Goal: Information Seeking & Learning: Stay updated

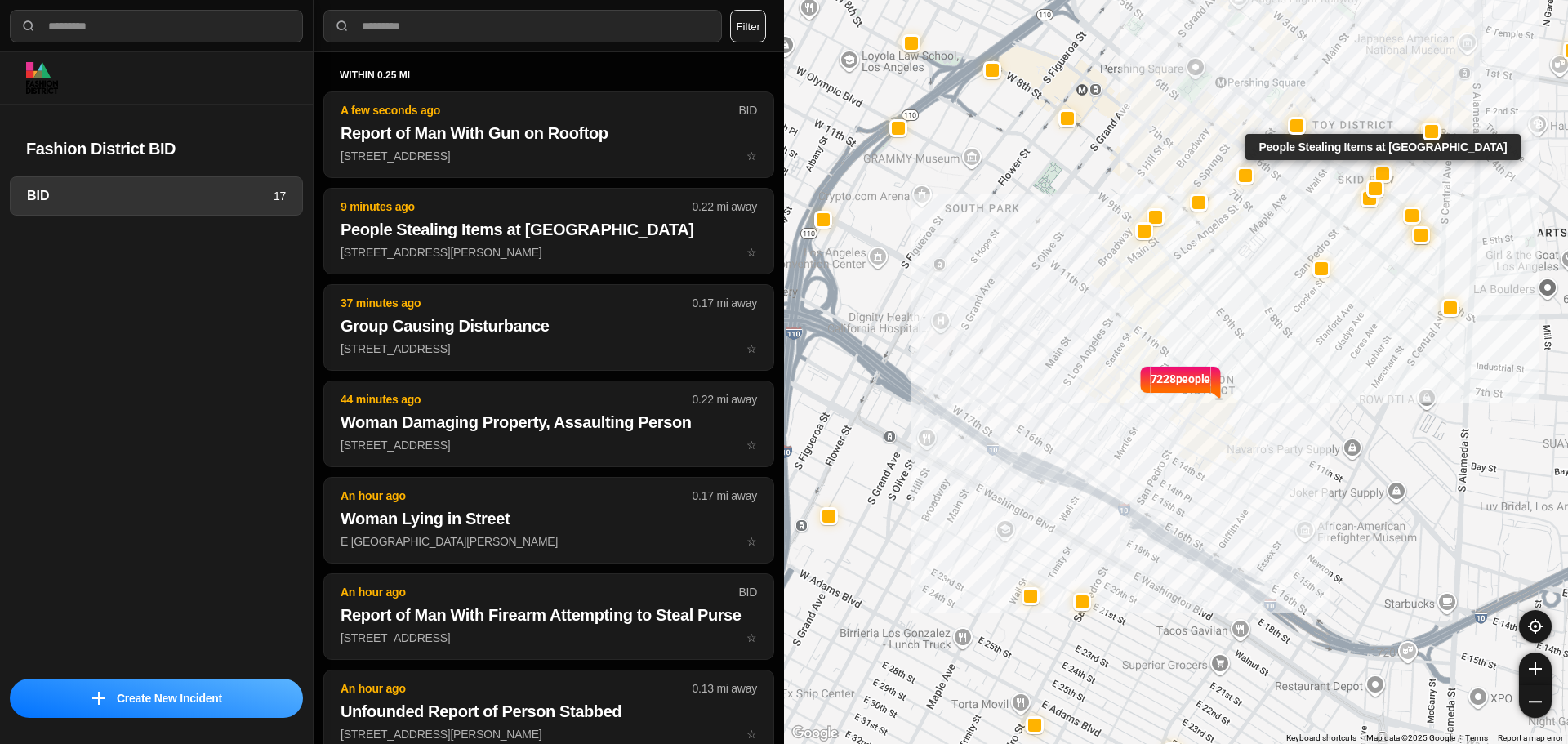
select select "*"
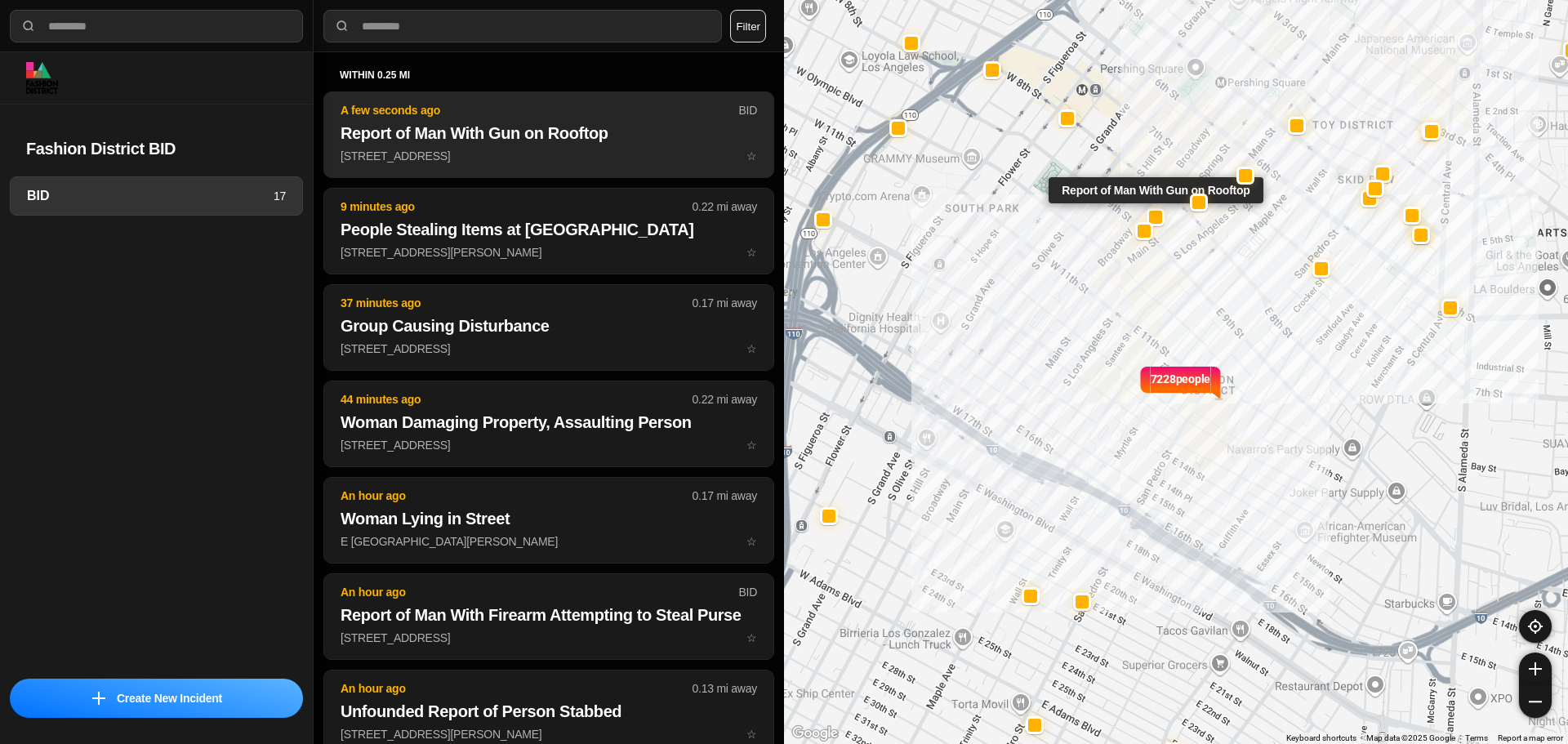
click at [514, 150] on p "834 South Broadway ☆" at bounding box center [549, 156] width 417 height 16
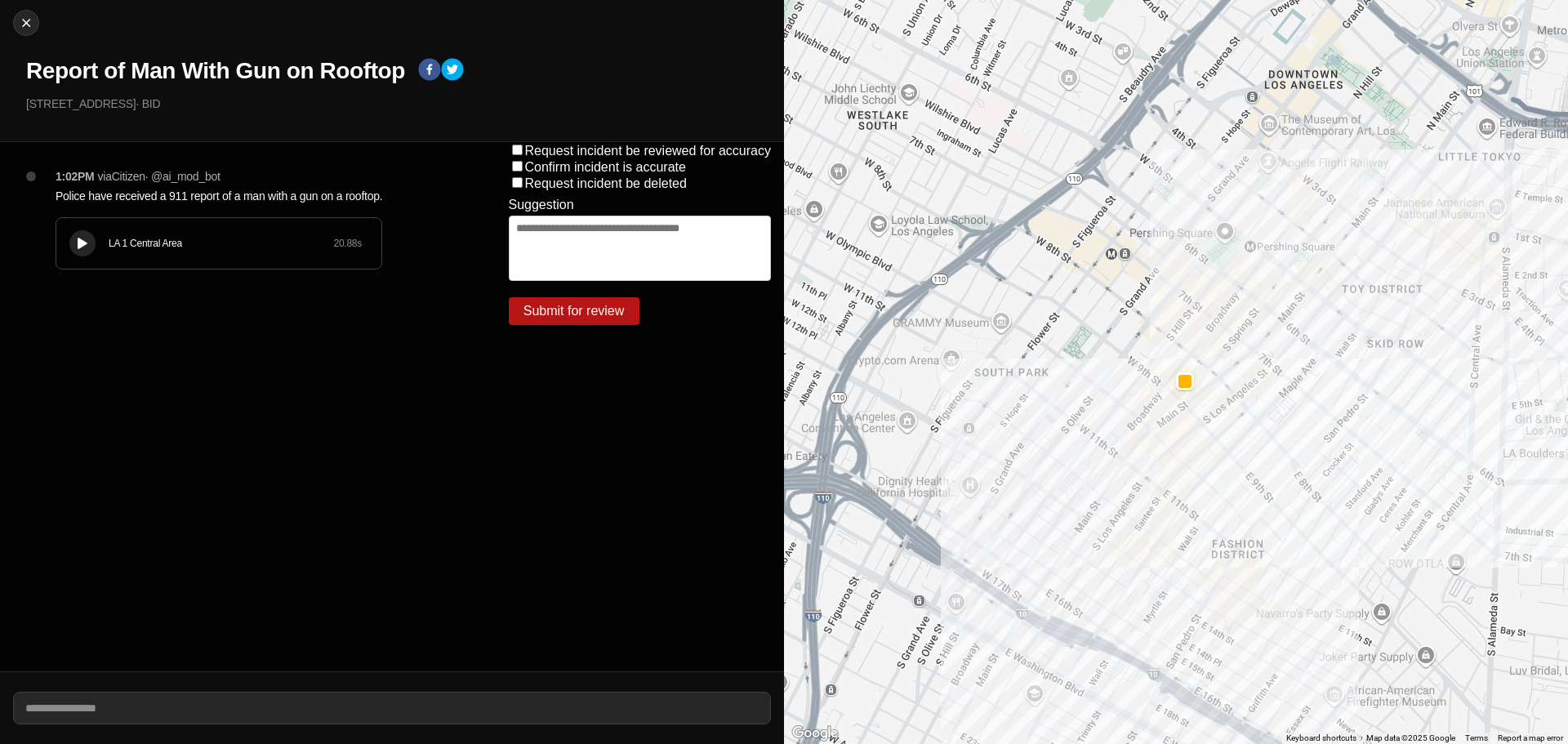
click at [79, 257] on div "LA 1 Central Area 20.88 s" at bounding box center [219, 243] width 325 height 50
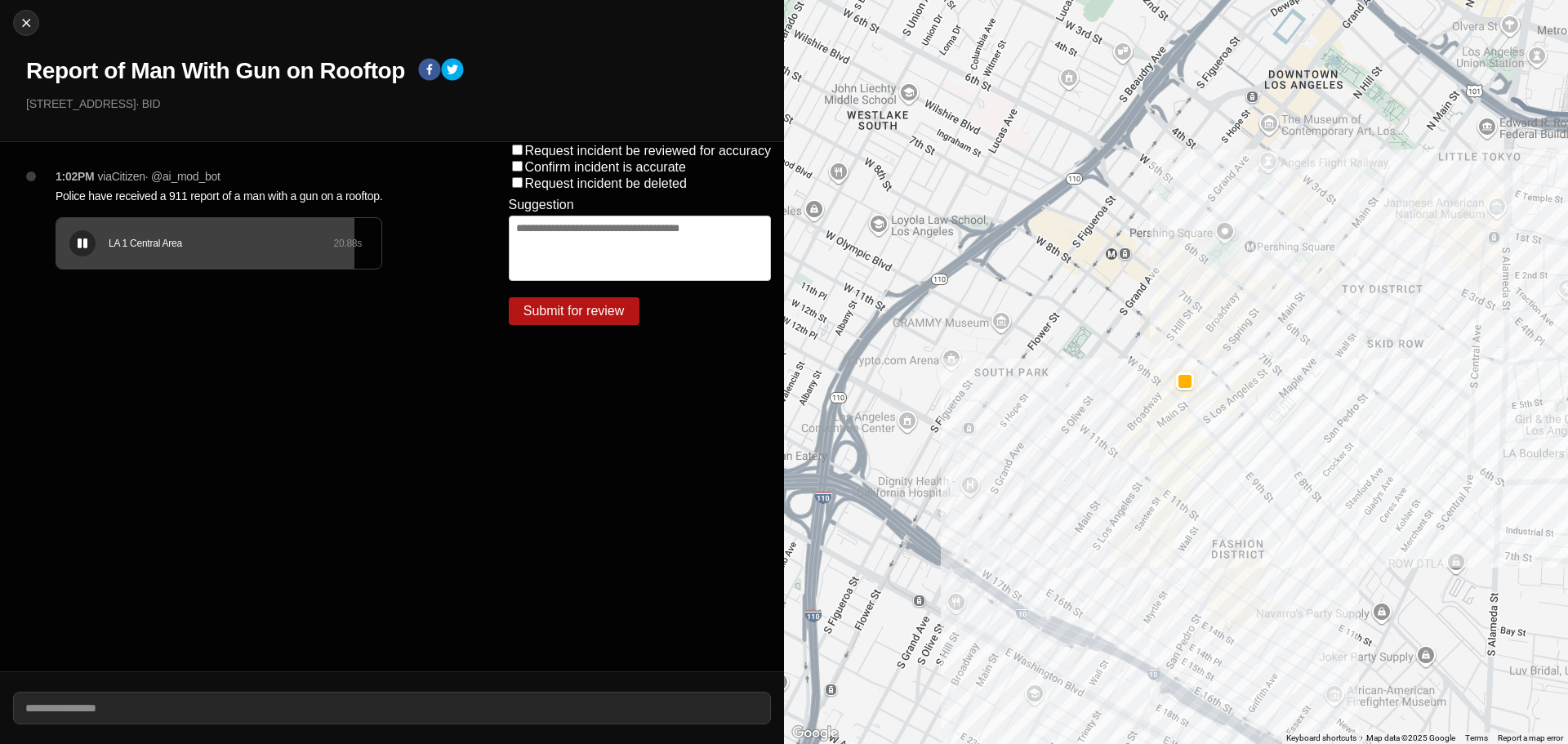
click at [80, 250] on button at bounding box center [82, 243] width 26 height 27
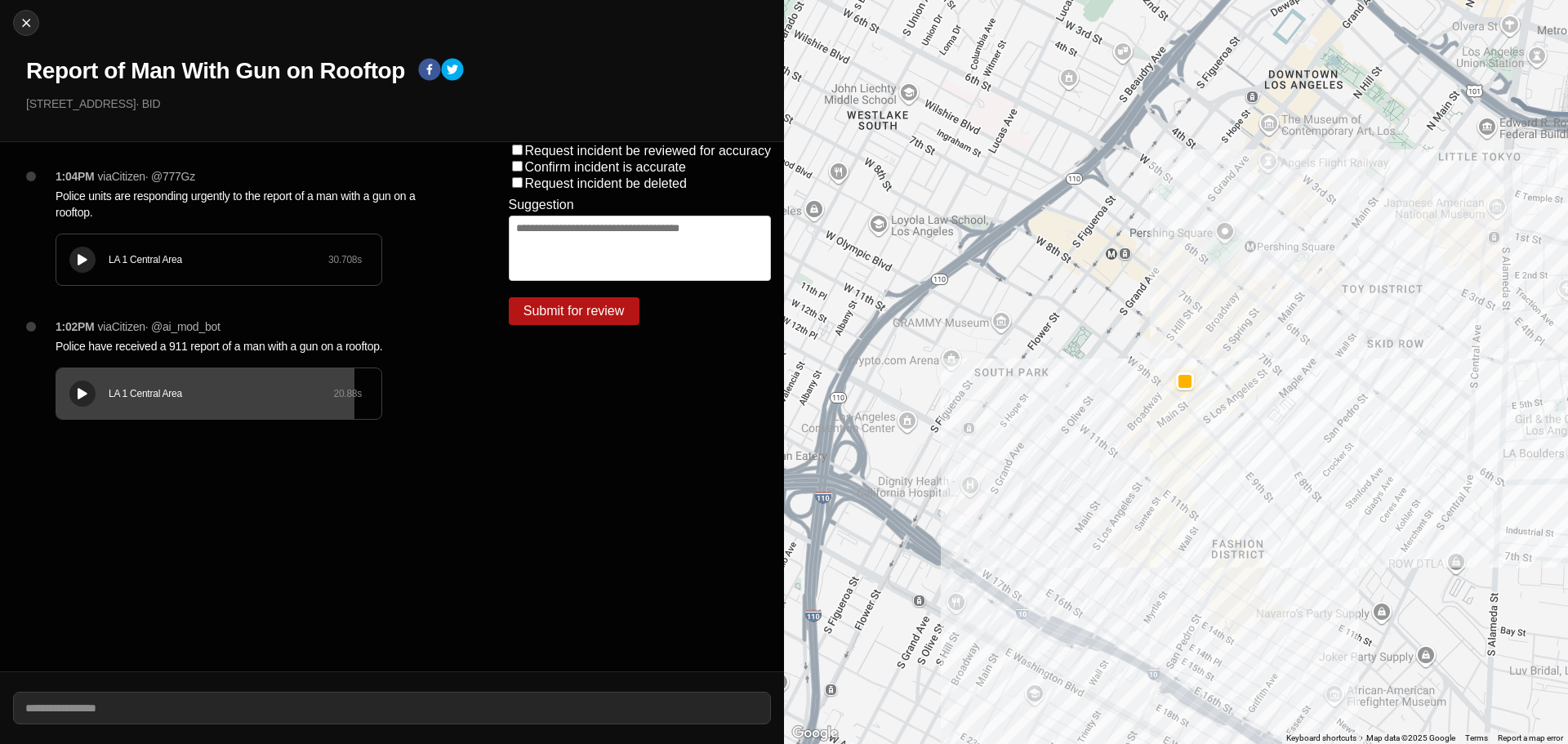
click at [76, 265] on div at bounding box center [82, 260] width 16 height 12
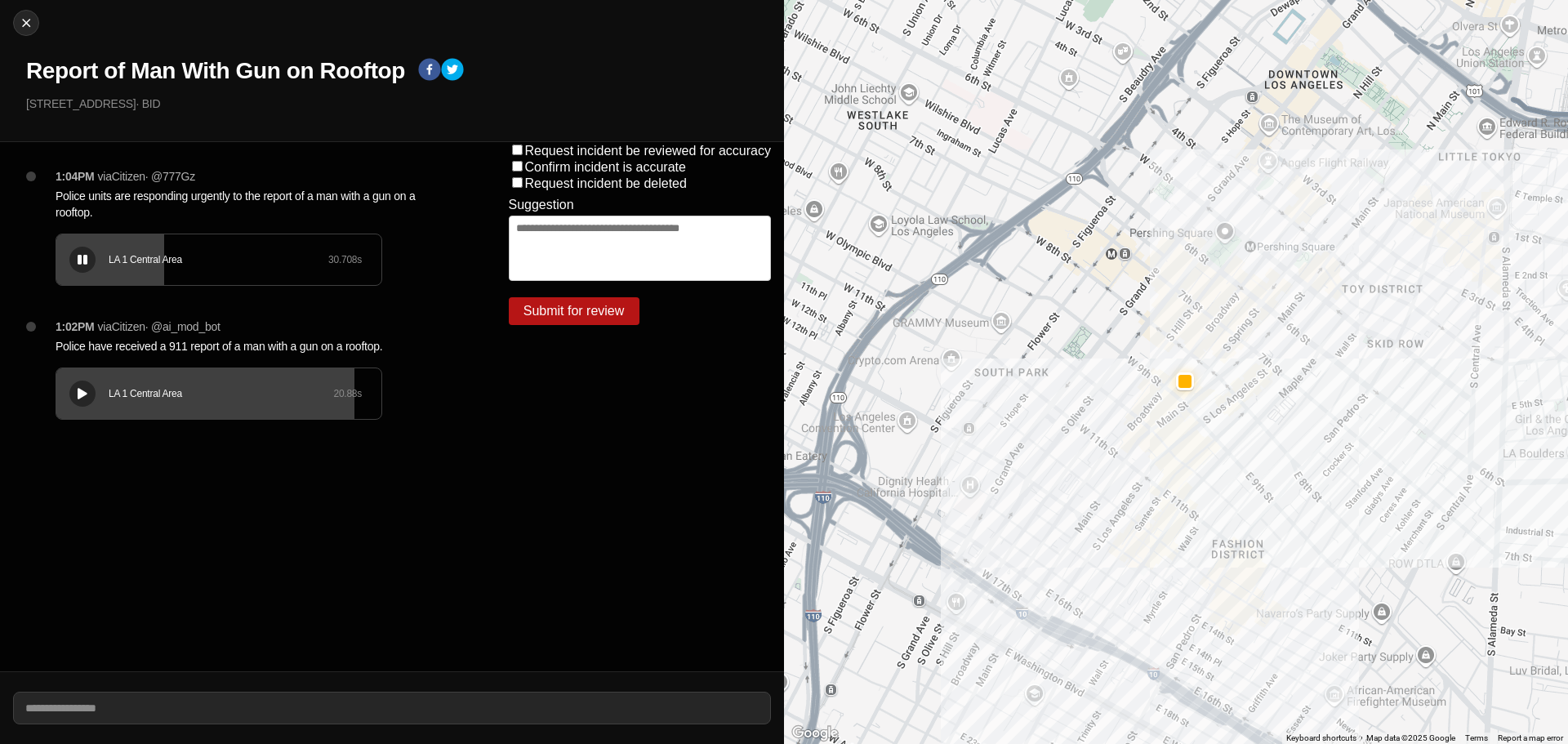
click at [76, 265] on div at bounding box center [82, 260] width 16 height 12
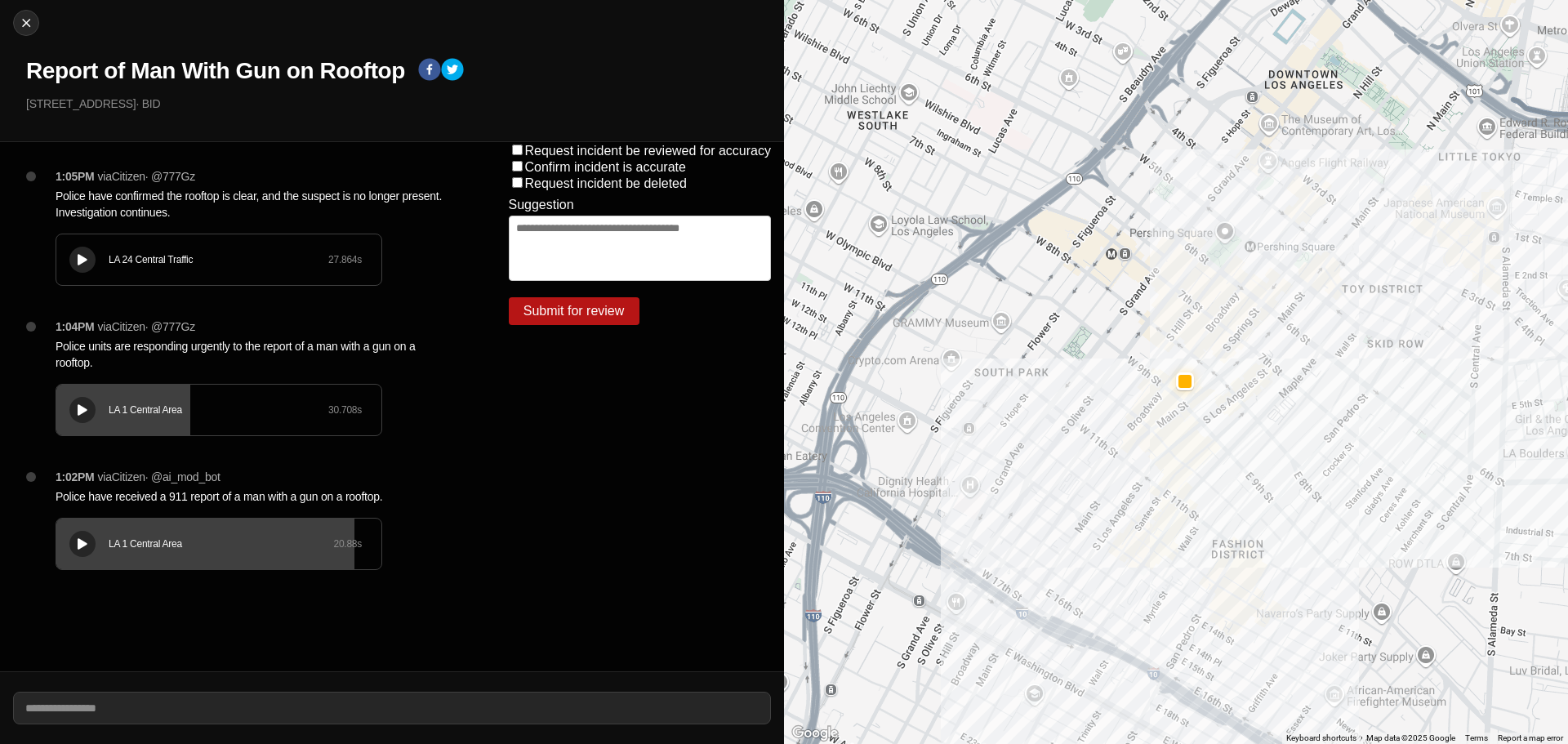
click at [76, 265] on div at bounding box center [82, 260] width 16 height 12
click at [205, 568] on div "LA 1 Central Area 20.88 s" at bounding box center [219, 544] width 325 height 50
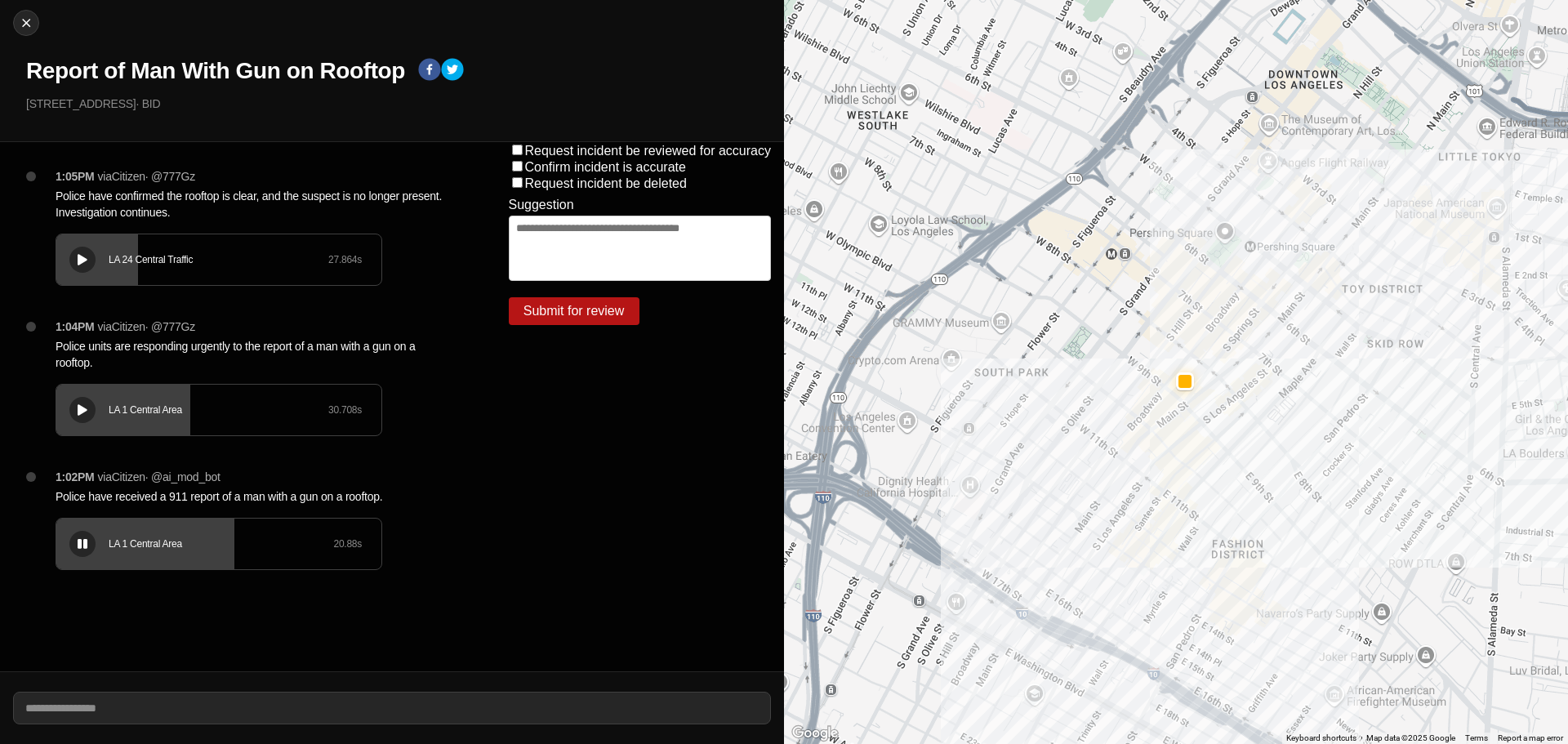
click at [80, 539] on icon at bounding box center [82, 545] width 10 height 11
click at [224, 552] on div "LA 1 Central Area 20.88 s" at bounding box center [219, 544] width 325 height 50
click at [79, 547] on icon at bounding box center [82, 545] width 10 height 11
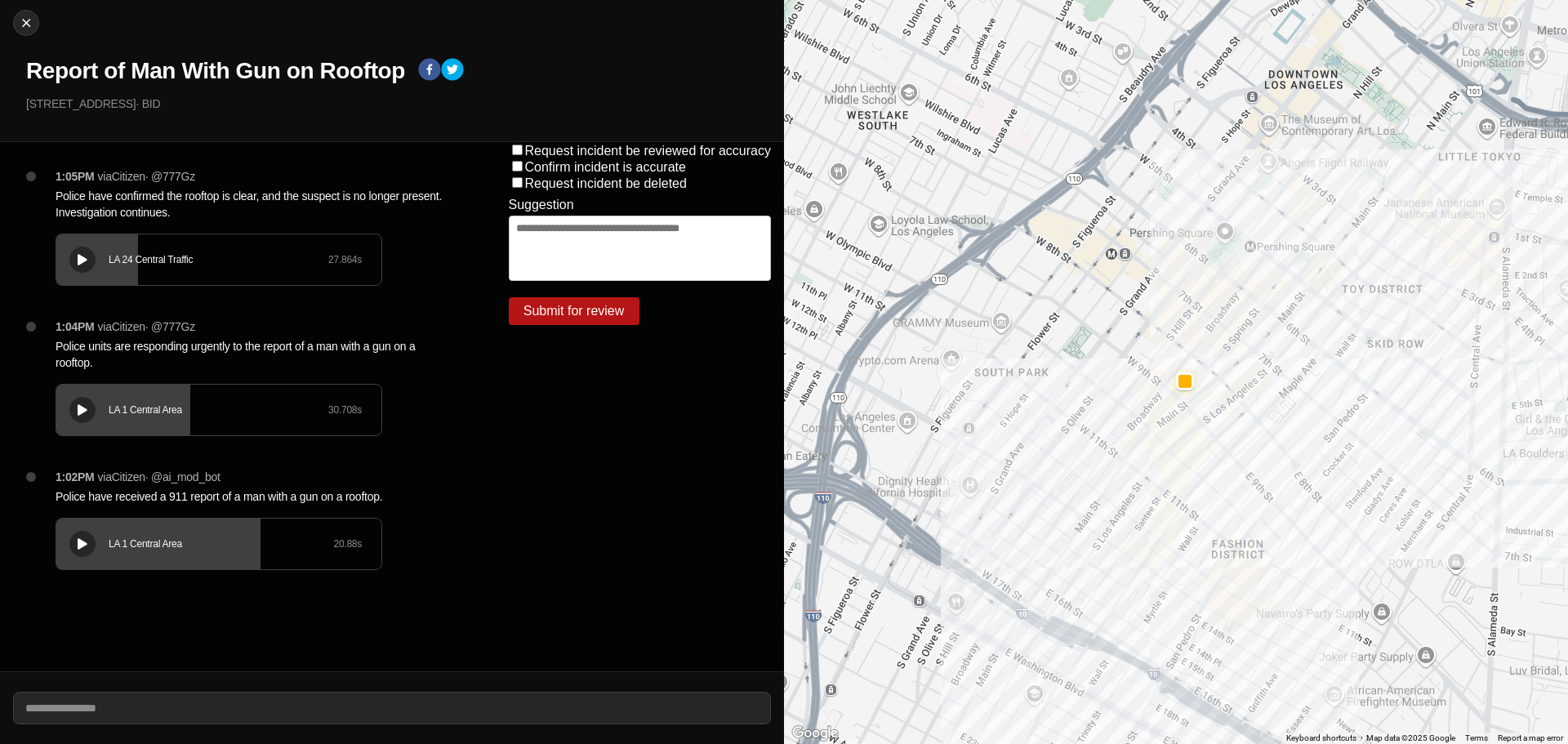
click at [227, 563] on div "LA 1 Central Area 20.88 s" at bounding box center [219, 544] width 325 height 50
click at [82, 409] on icon at bounding box center [82, 410] width 10 height 11
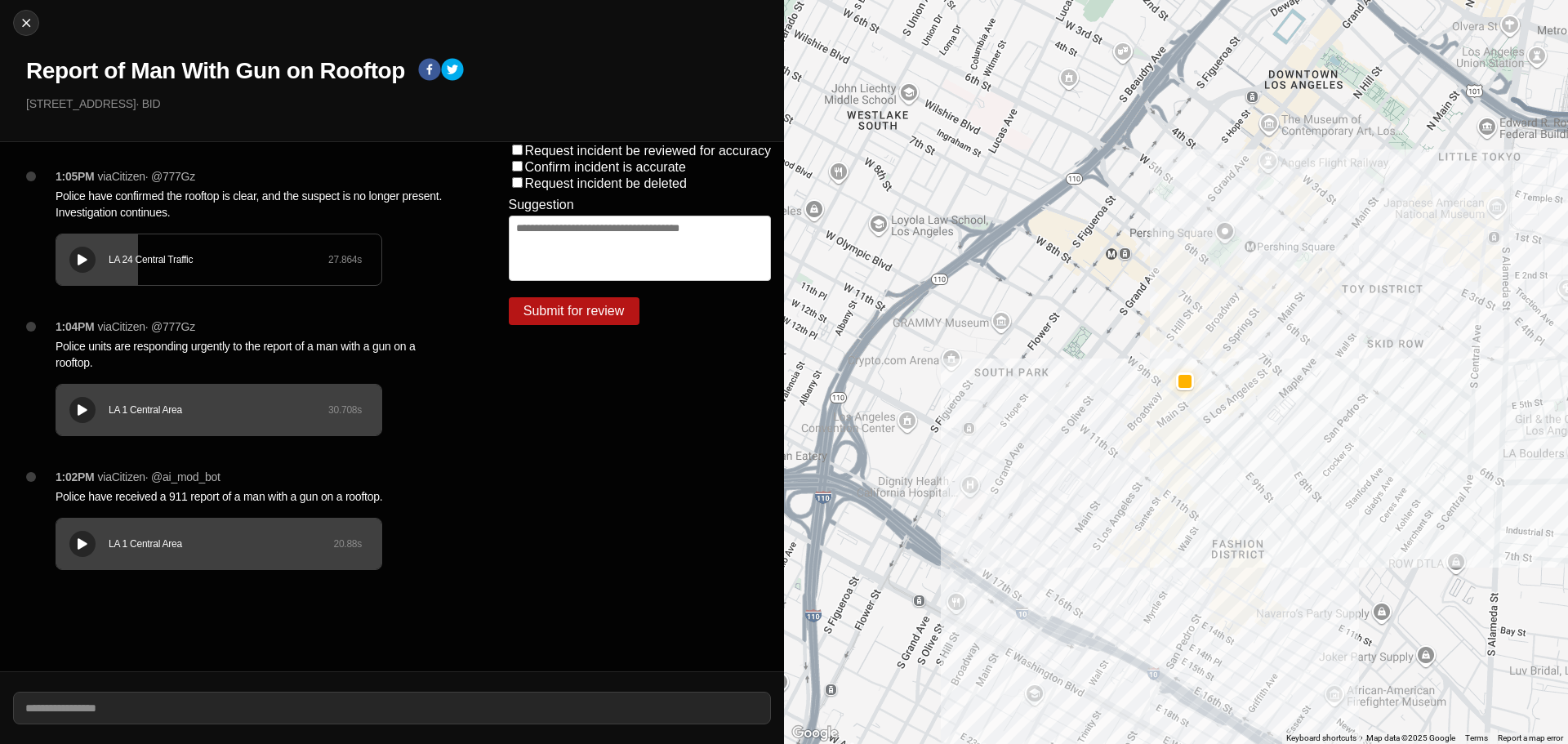
click at [75, 257] on div at bounding box center [82, 260] width 16 height 12
click at [83, 263] on icon at bounding box center [82, 260] width 10 height 11
click at [312, 422] on div "LA 1 Central Area 30.708 s" at bounding box center [219, 409] width 325 height 50
click at [79, 262] on icon at bounding box center [82, 260] width 10 height 11
click at [307, 271] on div "LA 24 Central Traffic 27.864 s" at bounding box center [219, 260] width 325 height 50
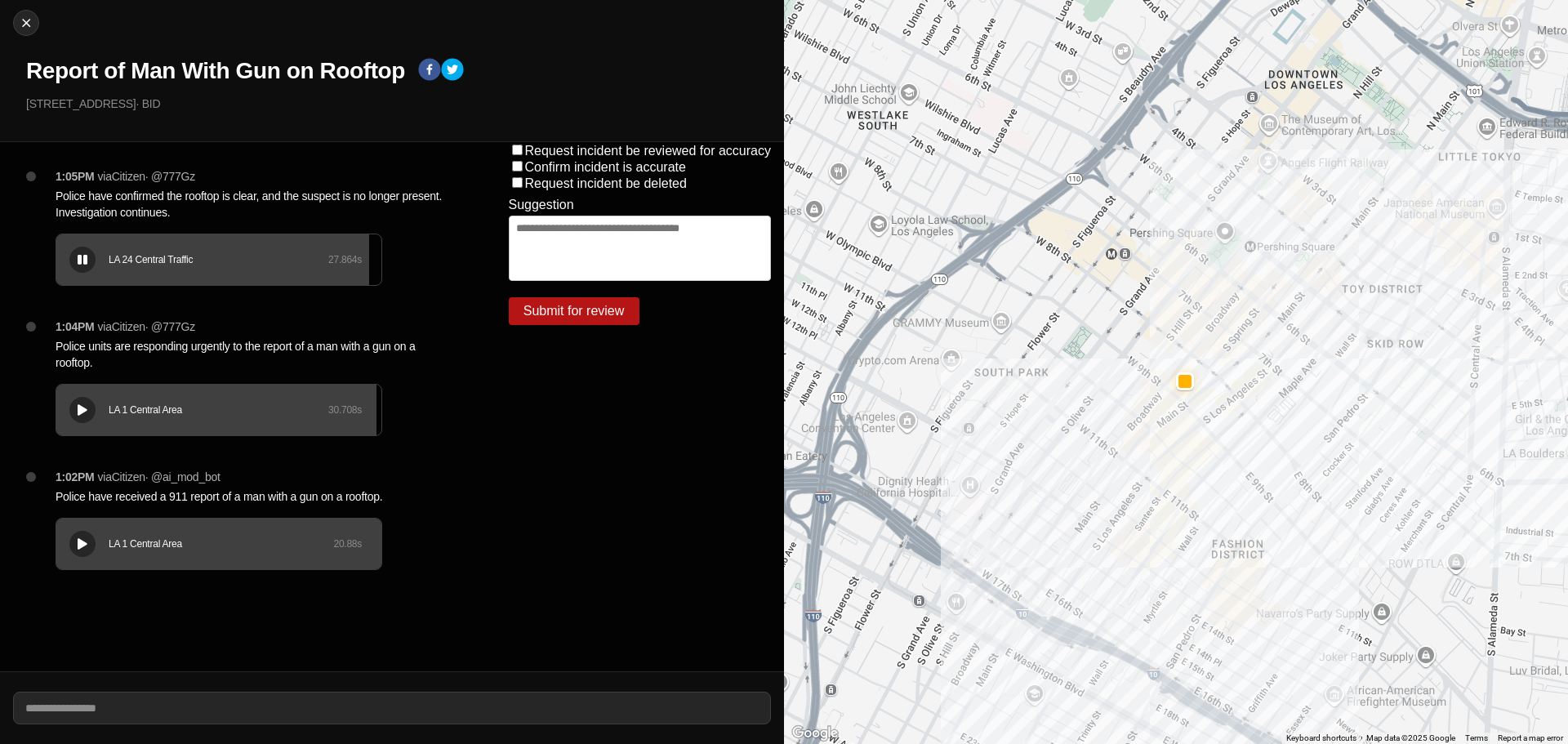
click at [80, 262] on icon at bounding box center [82, 260] width 10 height 11
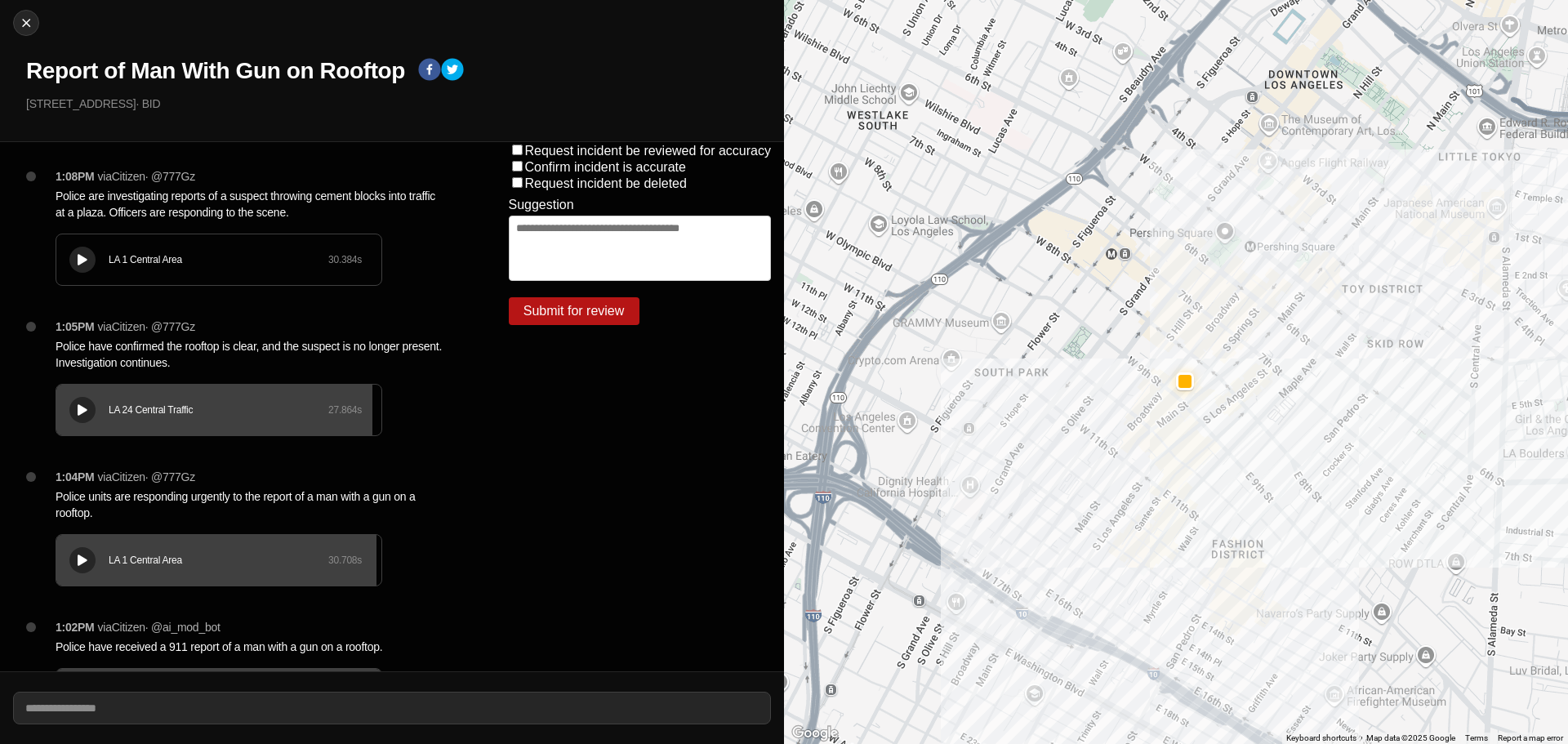
click at [80, 271] on button at bounding box center [82, 260] width 26 height 27
click at [95, 269] on div "LA 1 Central Area 30.384 s" at bounding box center [219, 260] width 325 height 50
click at [64, 270] on div "LA 1 Central Area 30.384 s" at bounding box center [219, 260] width 325 height 50
click at [80, 261] on icon at bounding box center [82, 260] width 10 height 11
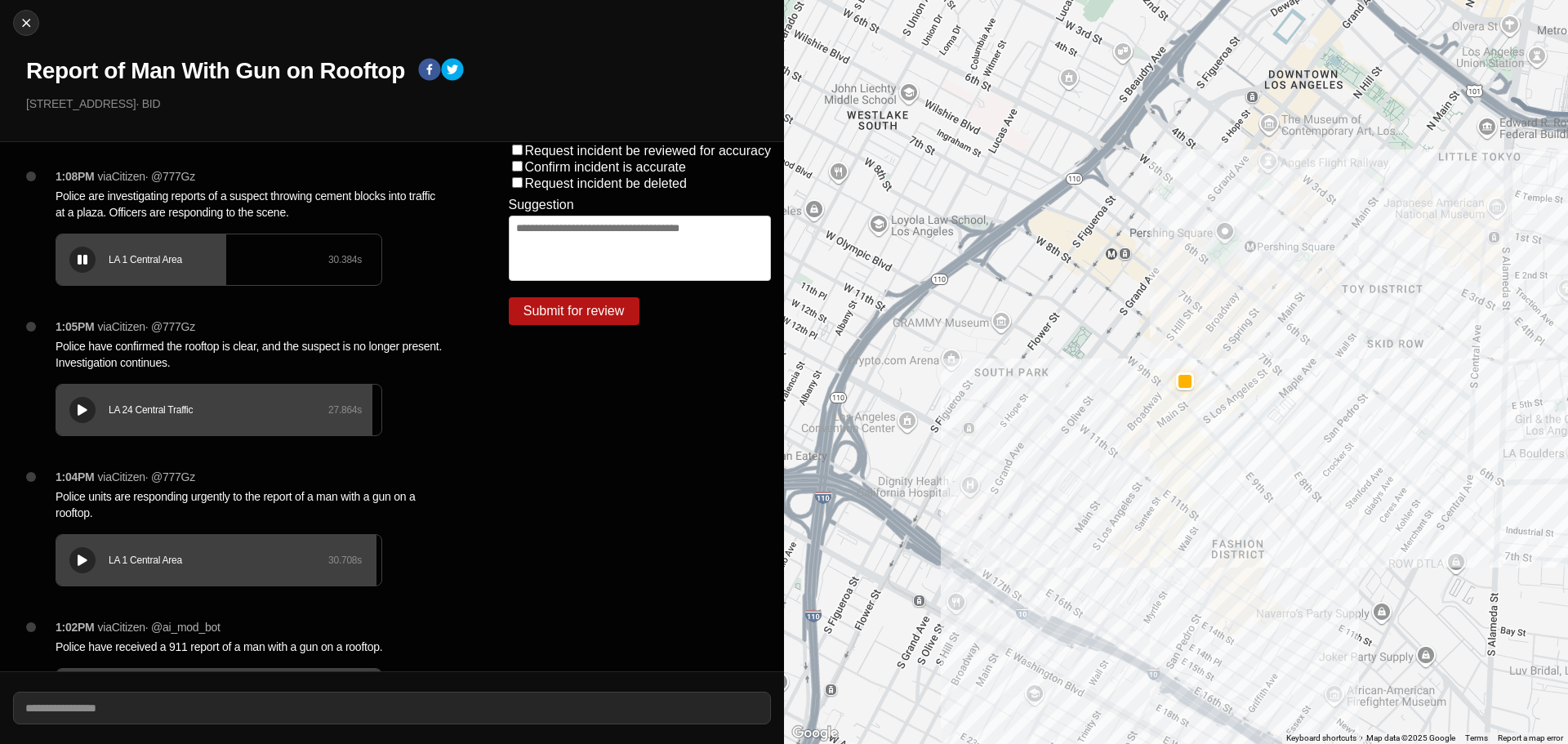
click at [80, 261] on icon at bounding box center [82, 260] width 10 height 11
click at [82, 259] on icon at bounding box center [82, 260] width 10 height 11
click at [83, 259] on icon at bounding box center [82, 260] width 10 height 11
click at [187, 72] on h1 "Report of Man With Gun on Rooftop" at bounding box center [216, 71] width 379 height 29
click at [183, 72] on h1 "Report of Man With Gun on Rooftop" at bounding box center [216, 71] width 379 height 29
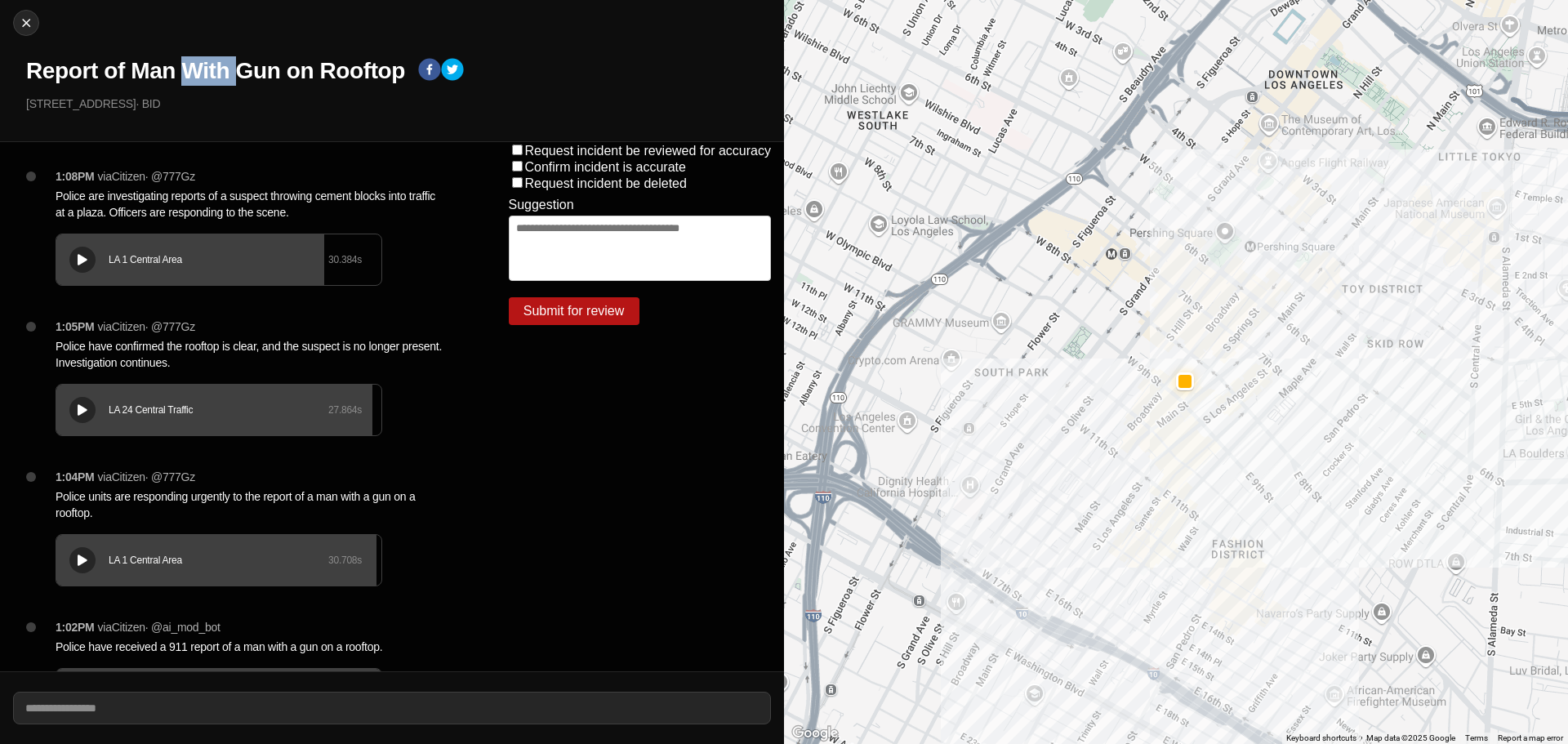
click at [181, 72] on h1 "Report of Man With Gun on Rooftop" at bounding box center [216, 71] width 379 height 29
click at [179, 72] on h1 "Report of Man With Gun on Rooftop" at bounding box center [216, 71] width 379 height 29
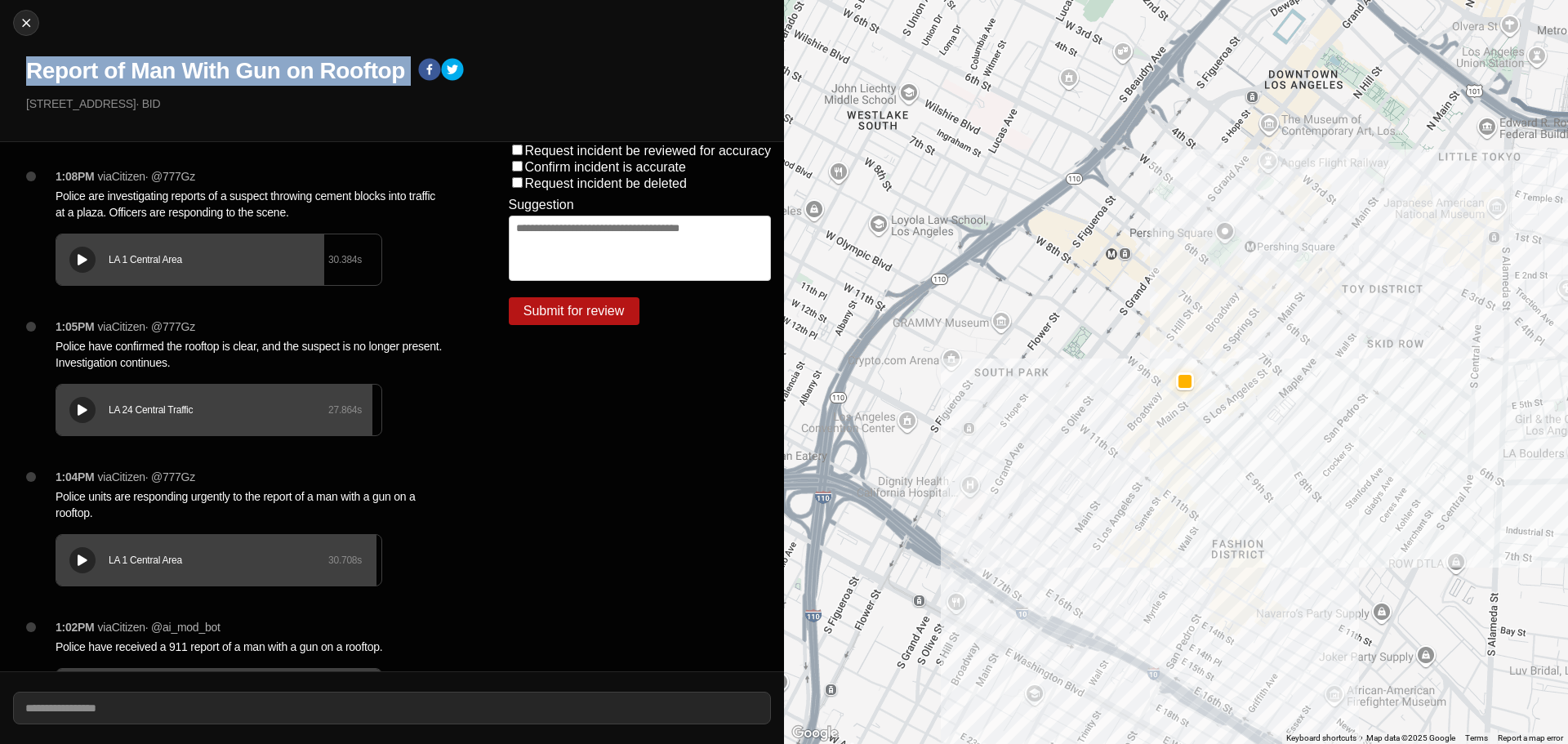
click at [179, 72] on h1 "Report of Man With Gun on Rooftop" at bounding box center [216, 71] width 379 height 29
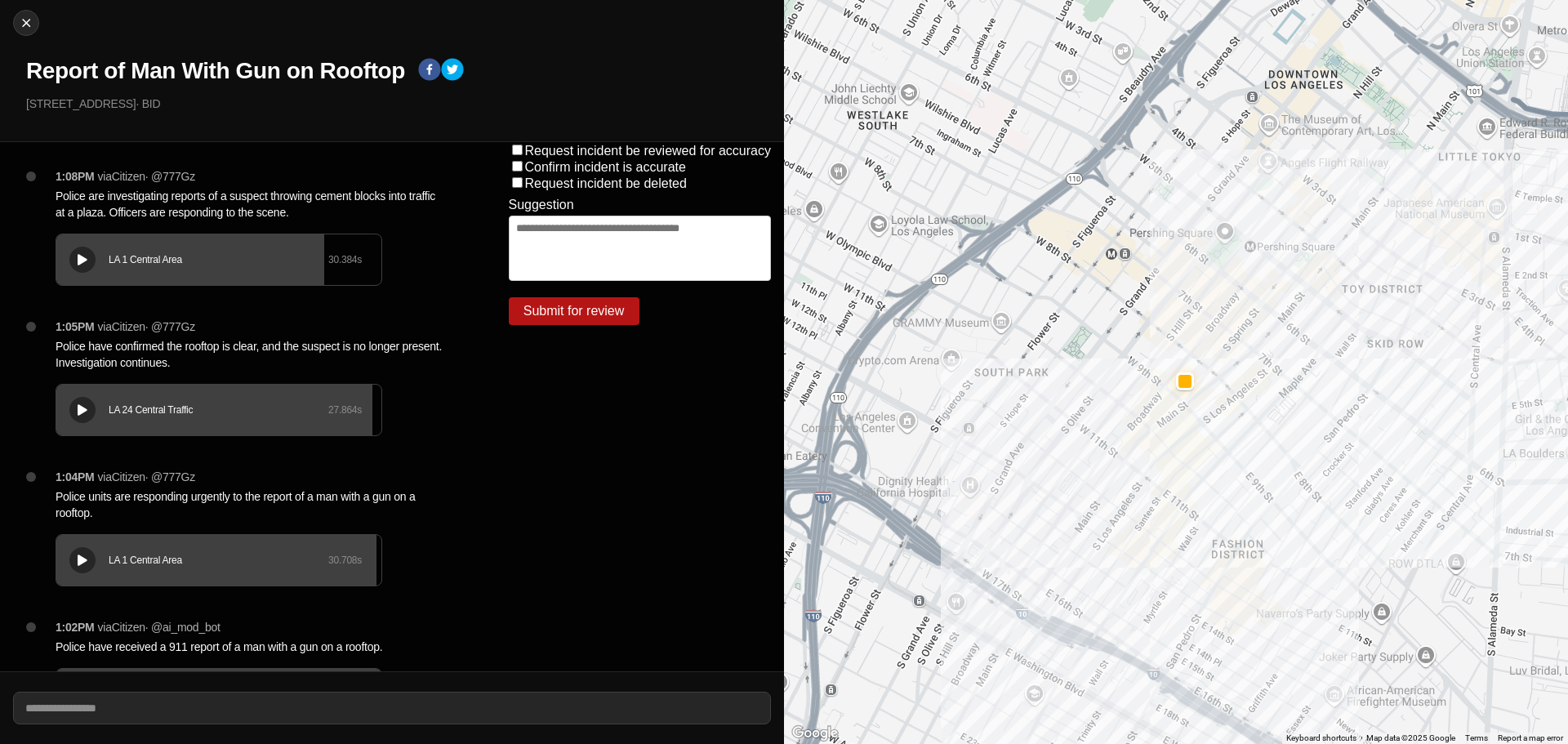
click at [247, 148] on div "1:08PM via Citizen · @ 777Gz Police are investigating reports of a suspect thro…" at bounding box center [248, 407] width 496 height 529
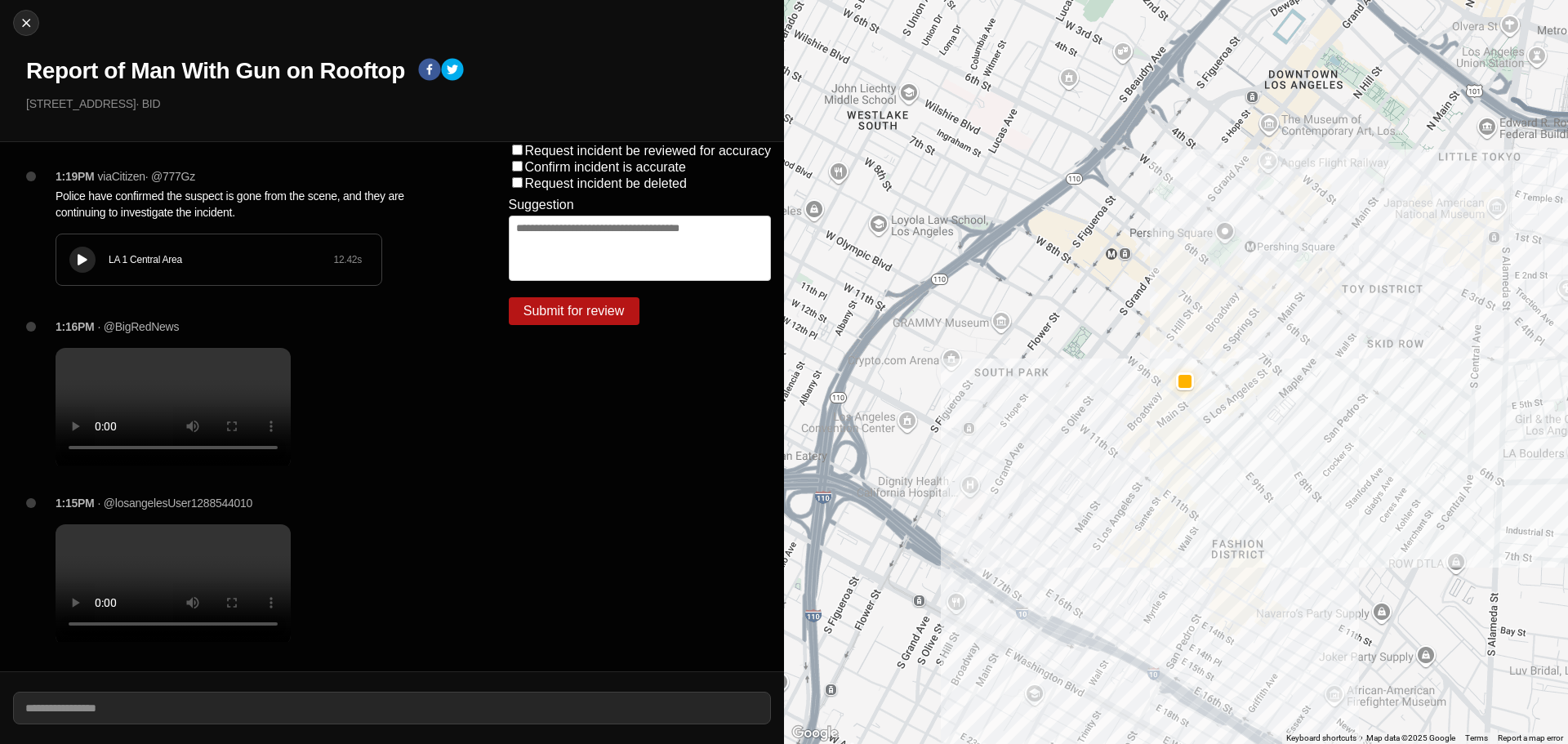
click at [86, 257] on icon at bounding box center [82, 260] width 10 height 11
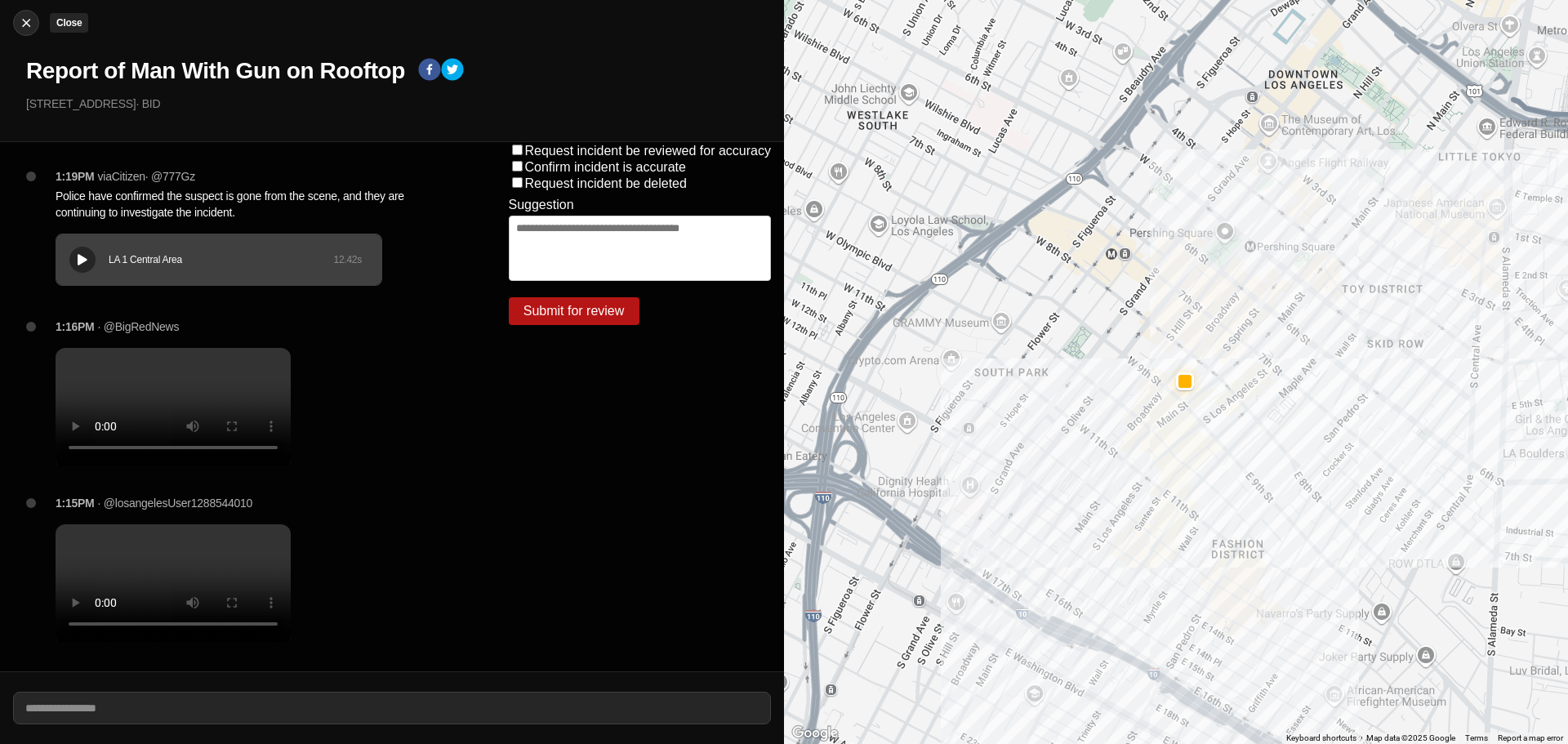
click at [27, 14] on button "Close" at bounding box center [26, 23] width 26 height 27
select select "*"
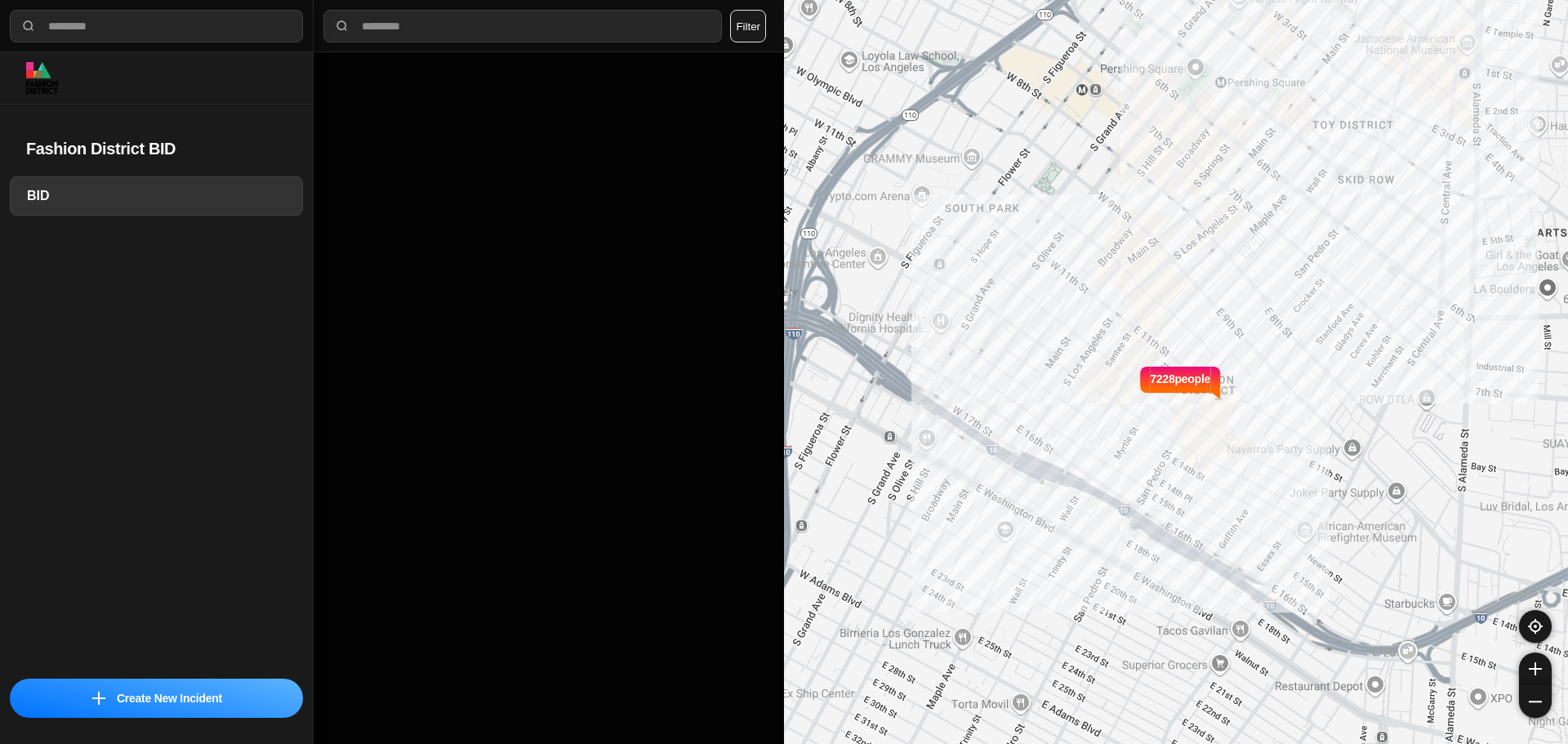
select select "*"
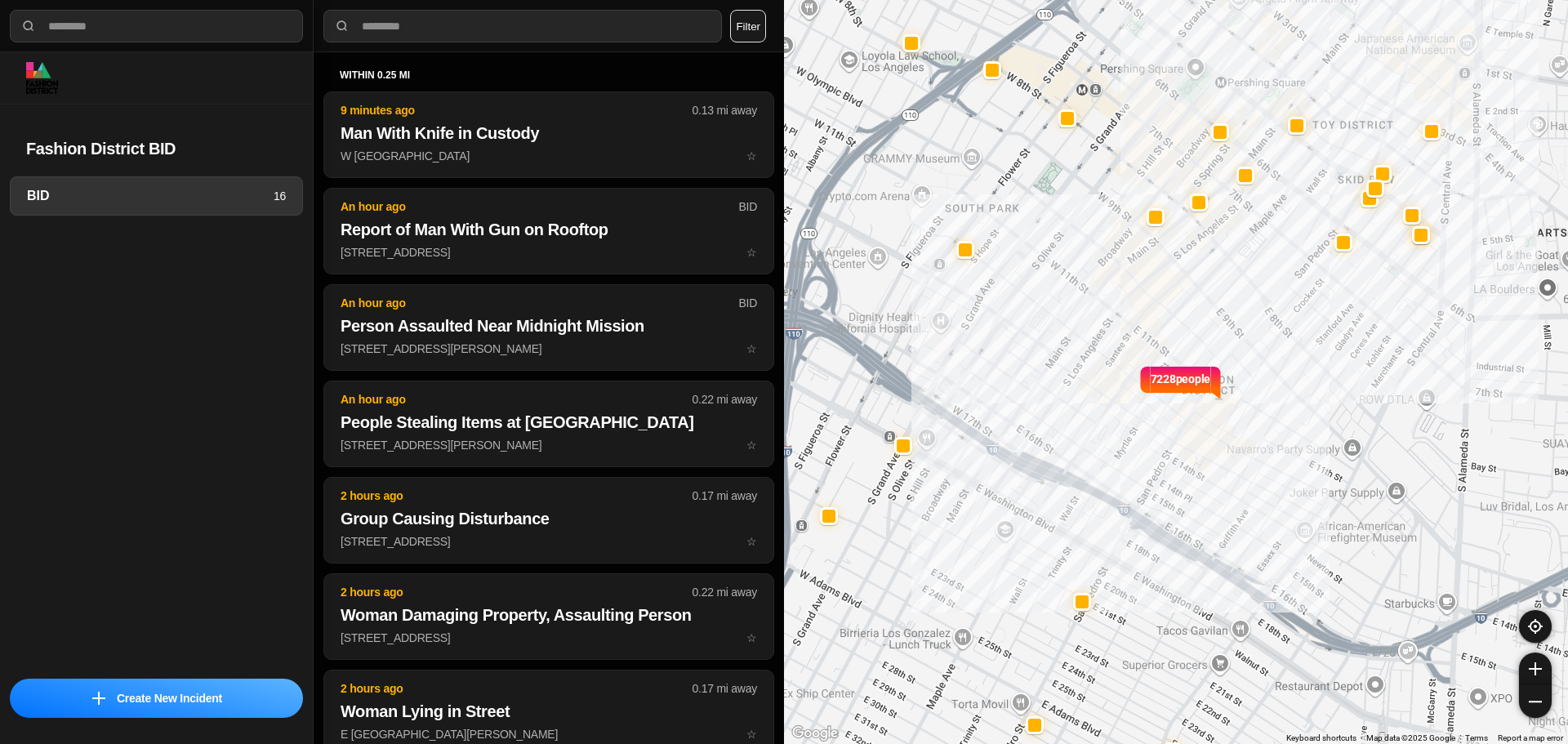
select select "*"
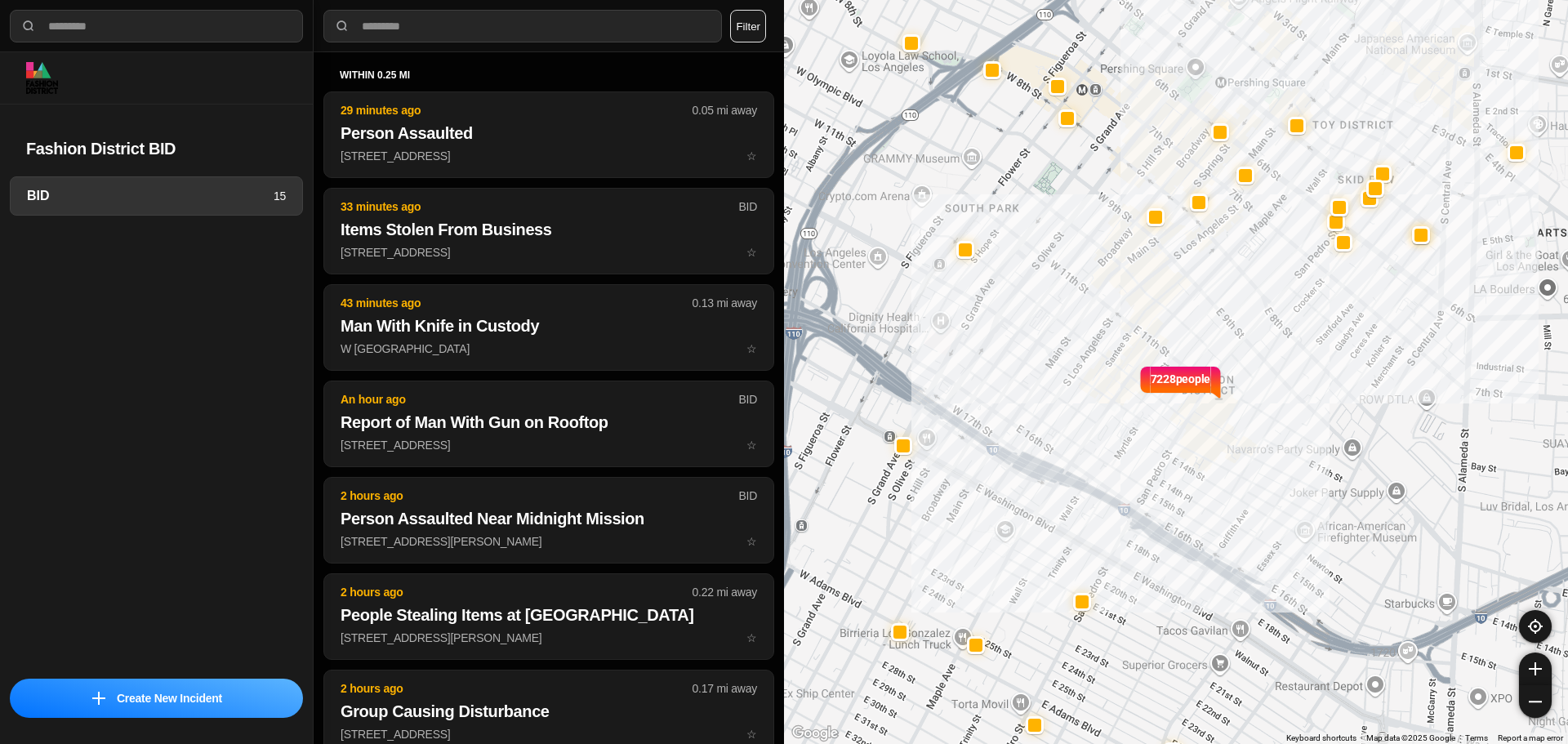
select select "*"
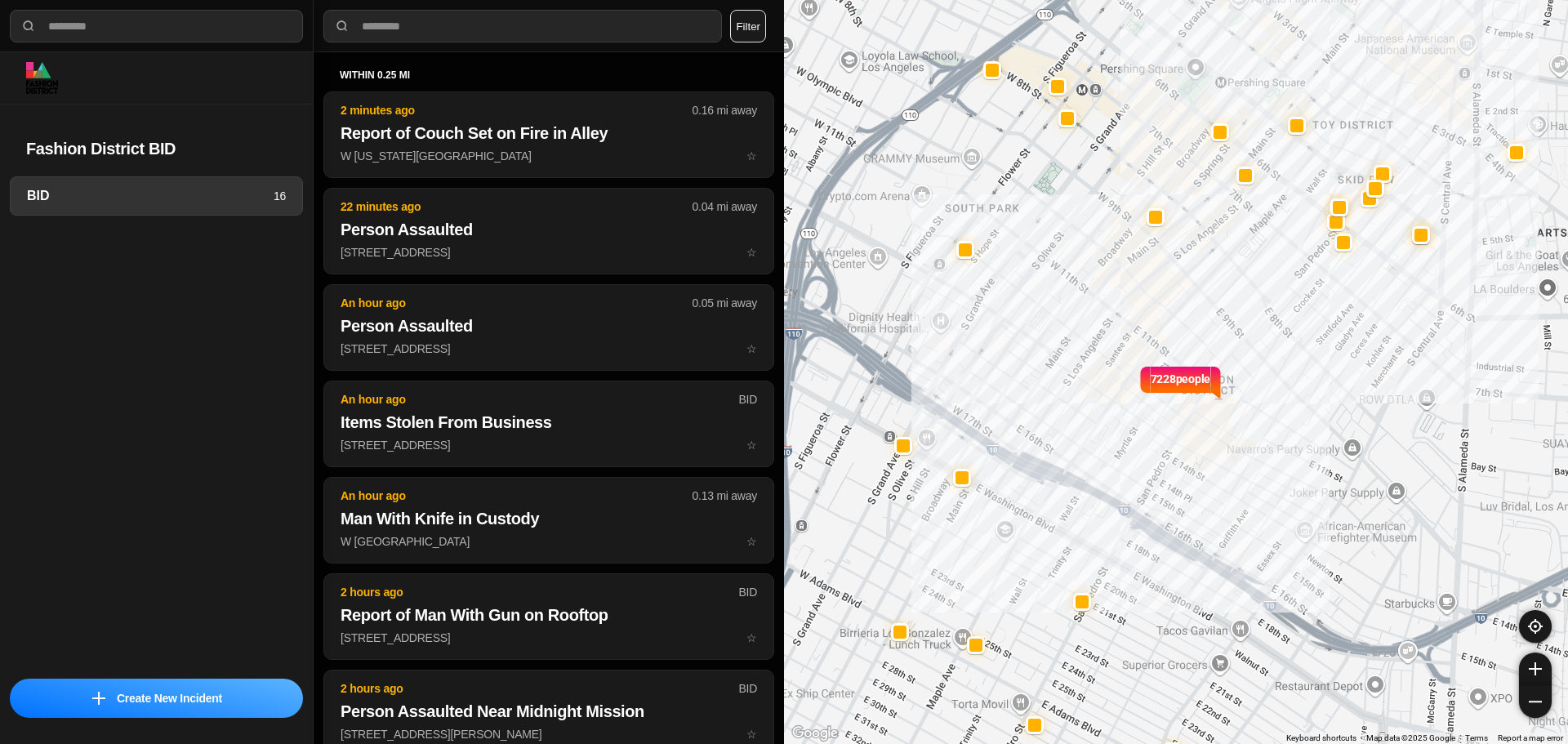
select select "*"
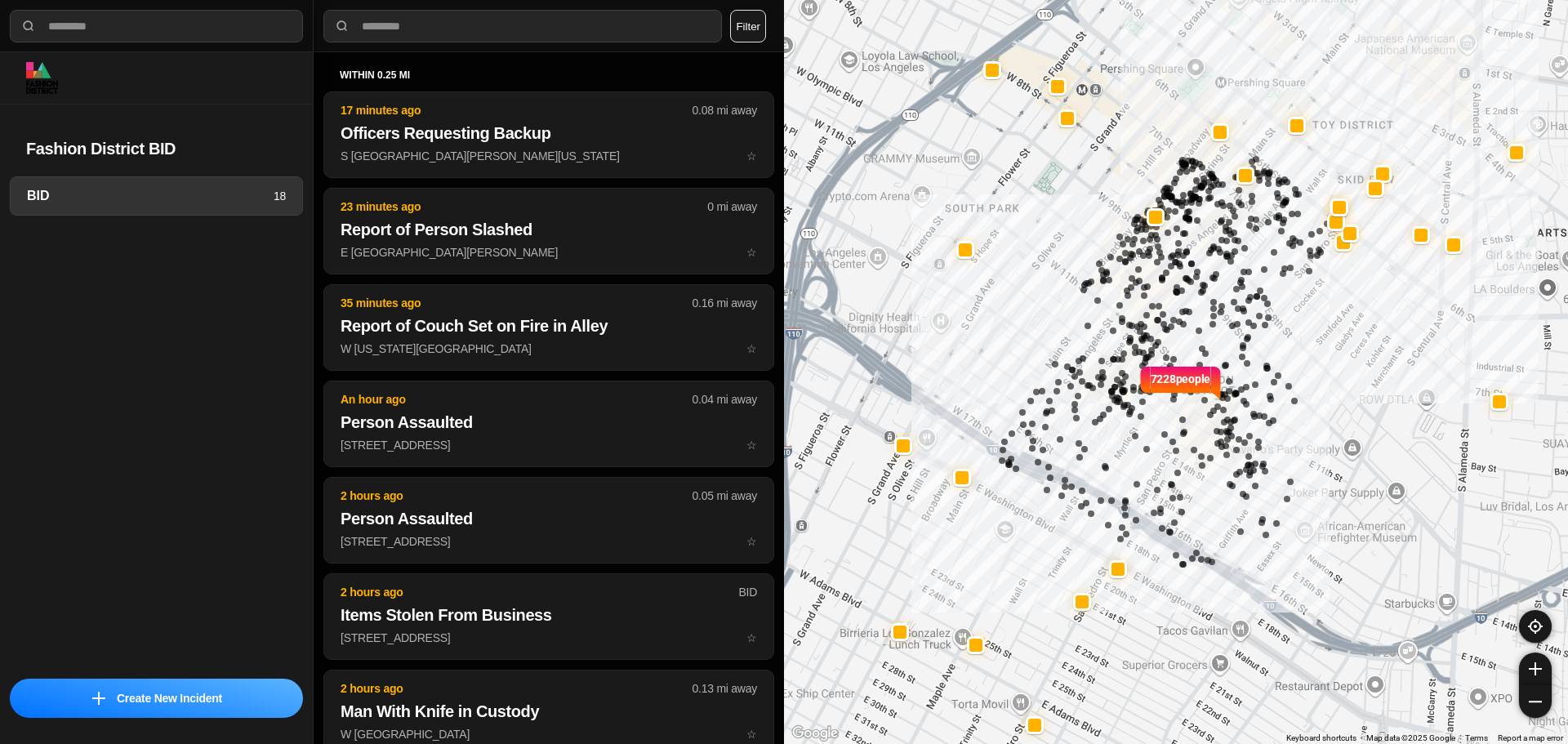
select select "*"
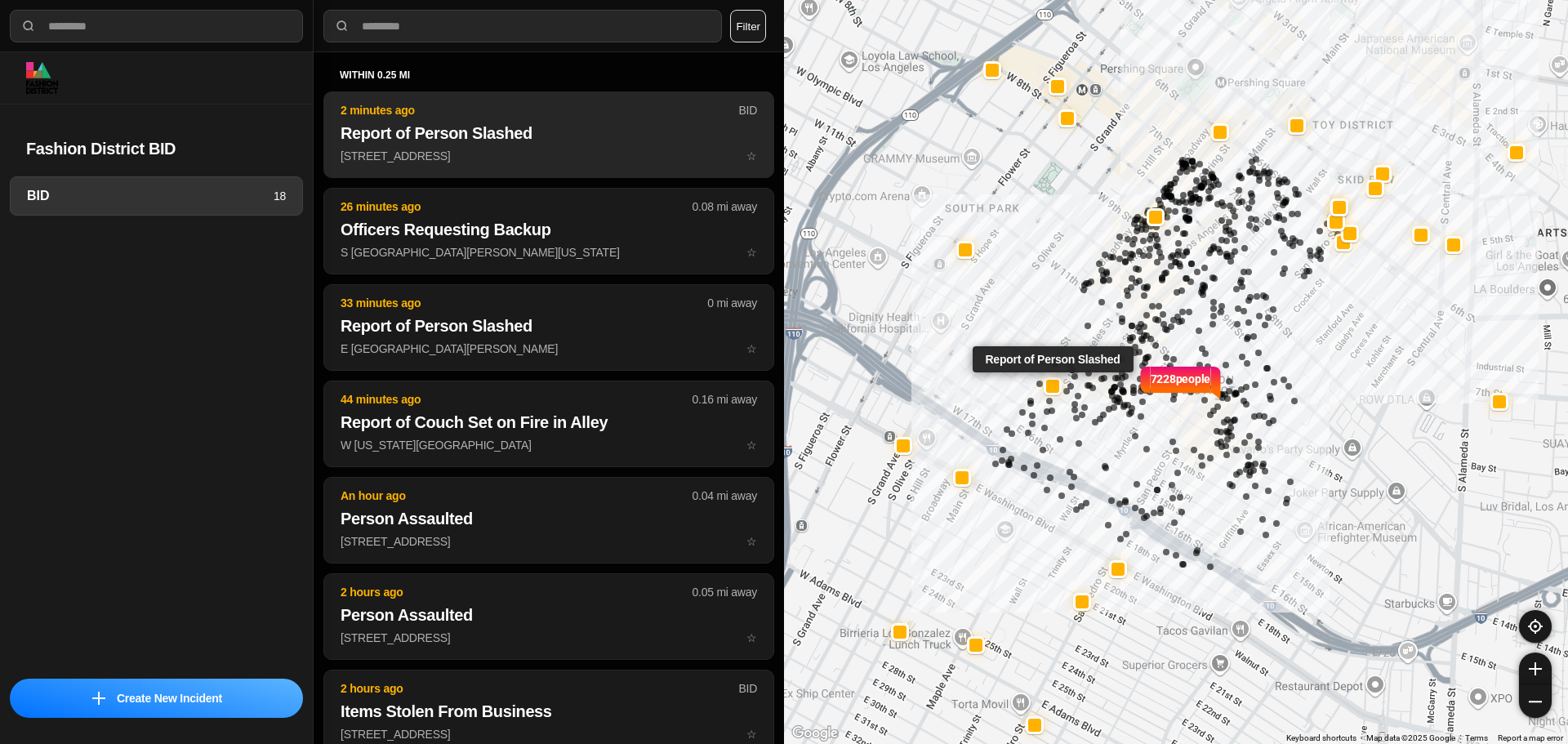
click at [459, 144] on button "2 minutes ago BID Report of Person Slashed 1332 S Main St ☆" at bounding box center [548, 134] width 450 height 87
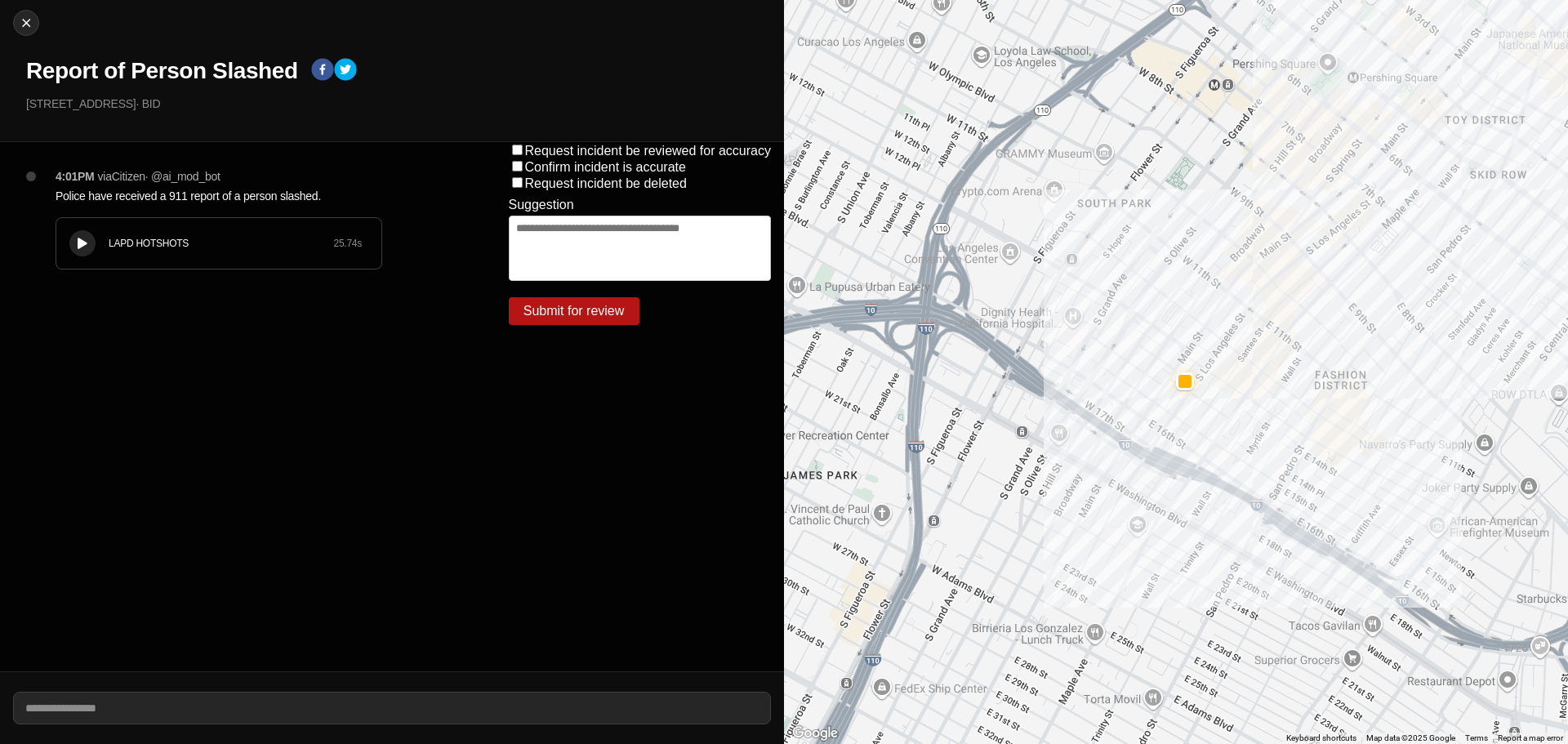
click at [108, 231] on div "LAPD HOTSHOTS 25.74 s" at bounding box center [219, 243] width 325 height 50
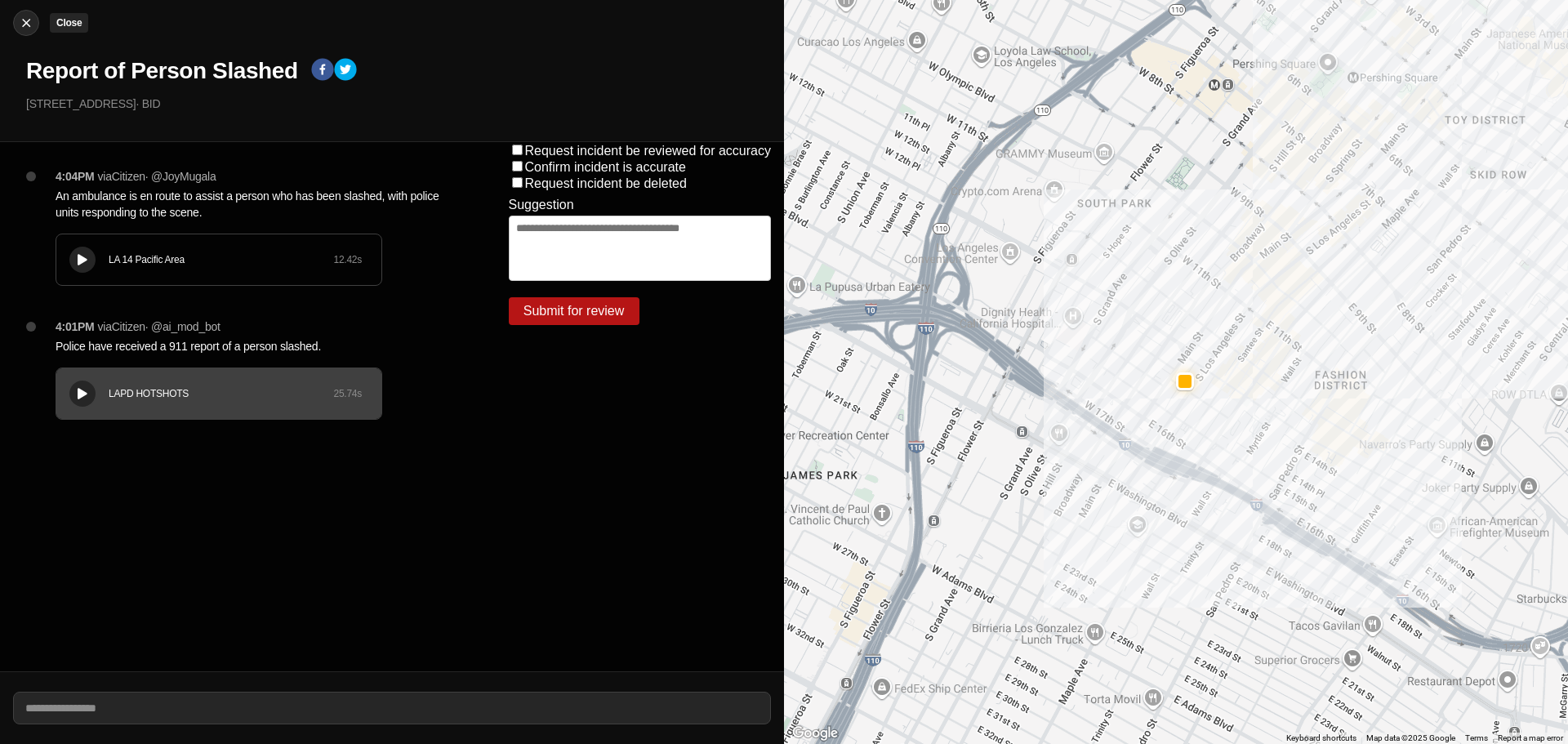
click at [27, 30] on img at bounding box center [26, 23] width 16 height 16
select select "*"
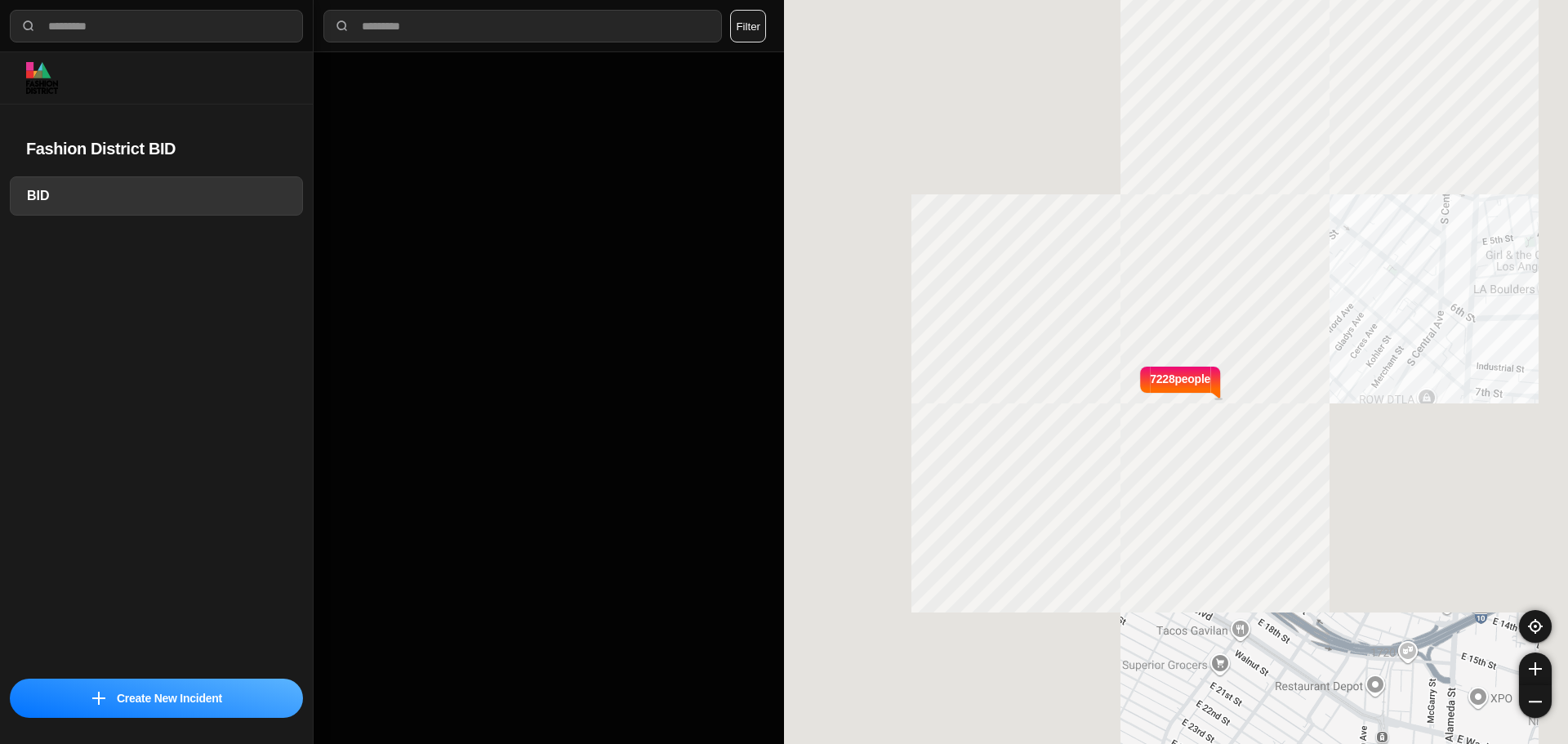
select select "*"
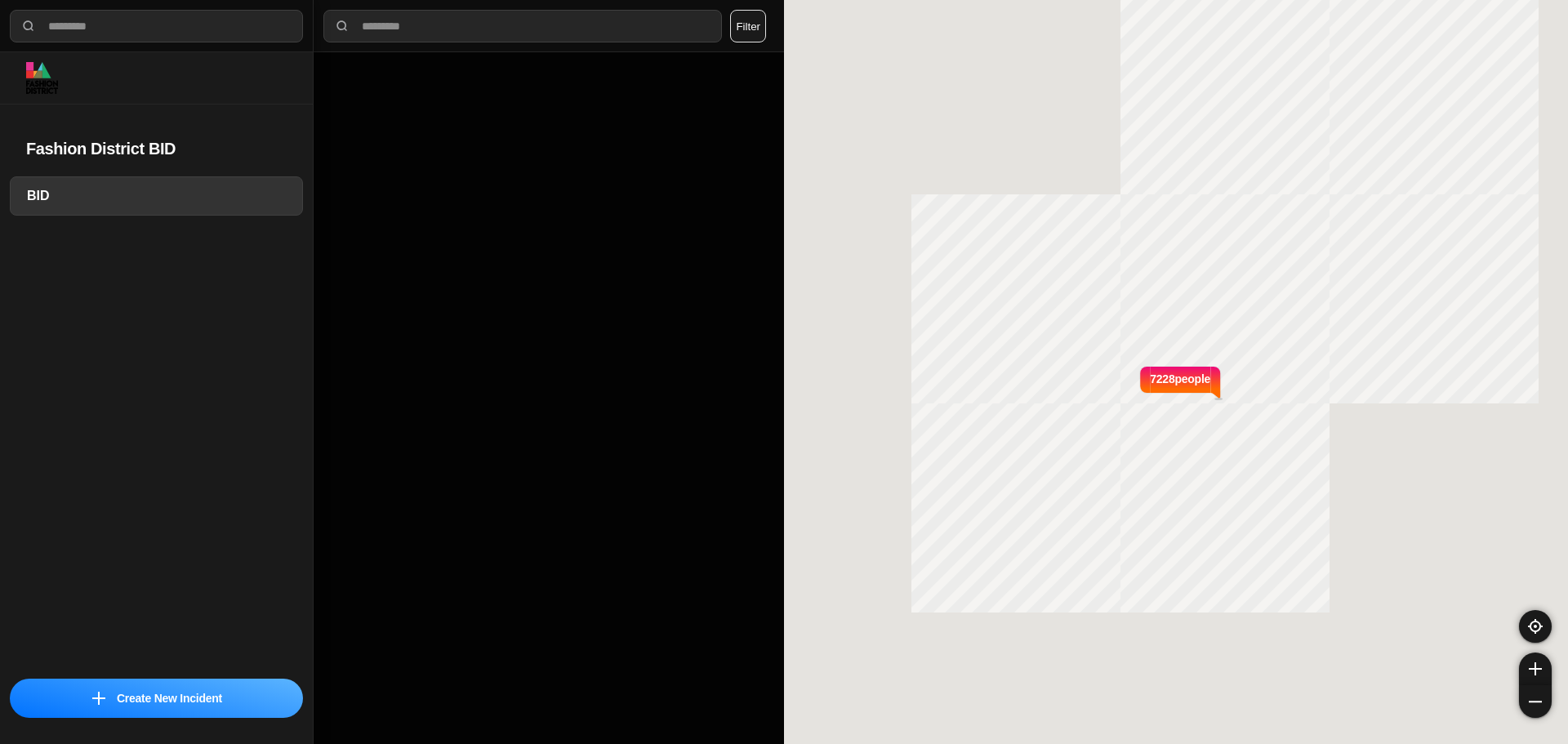
select select "*"
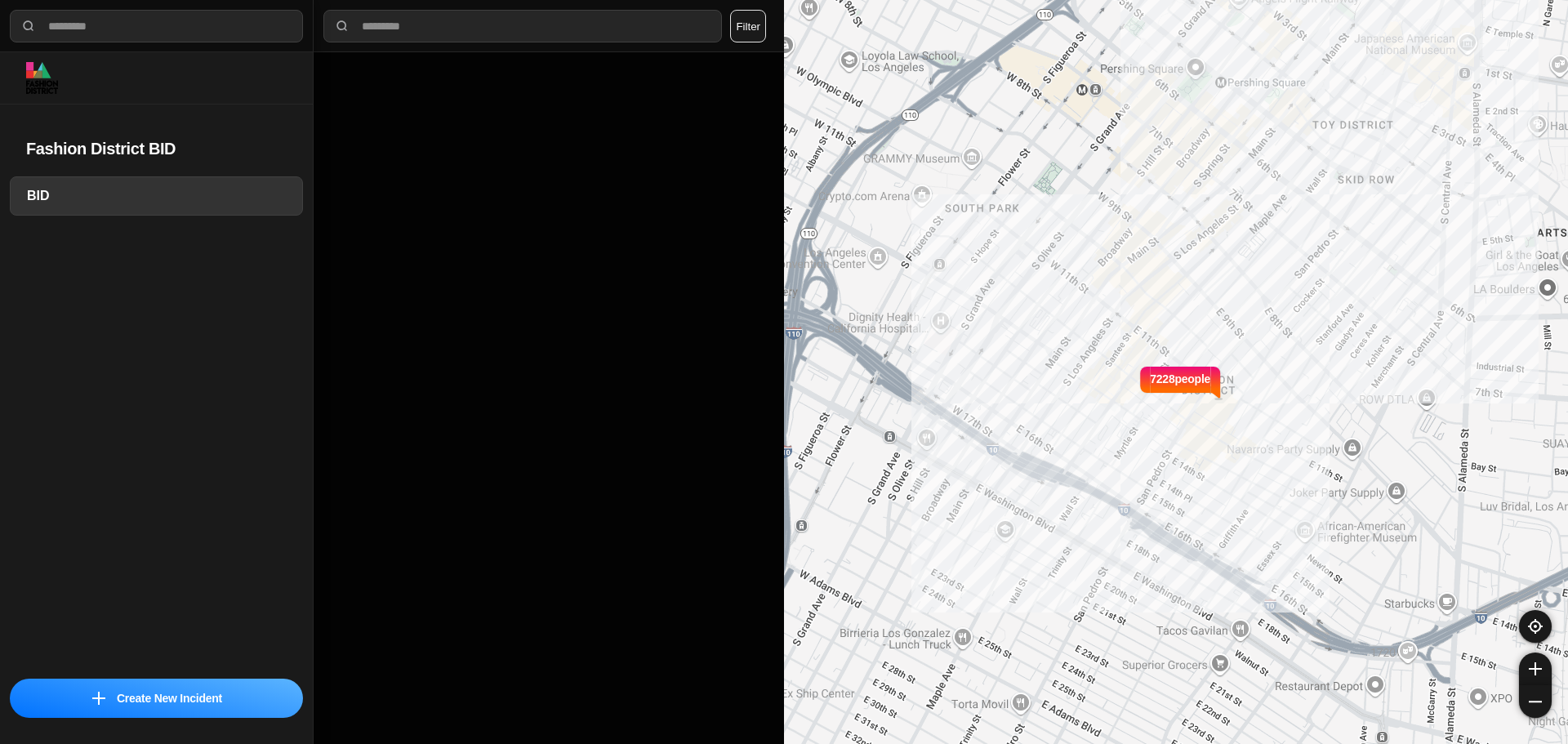
select select "*"
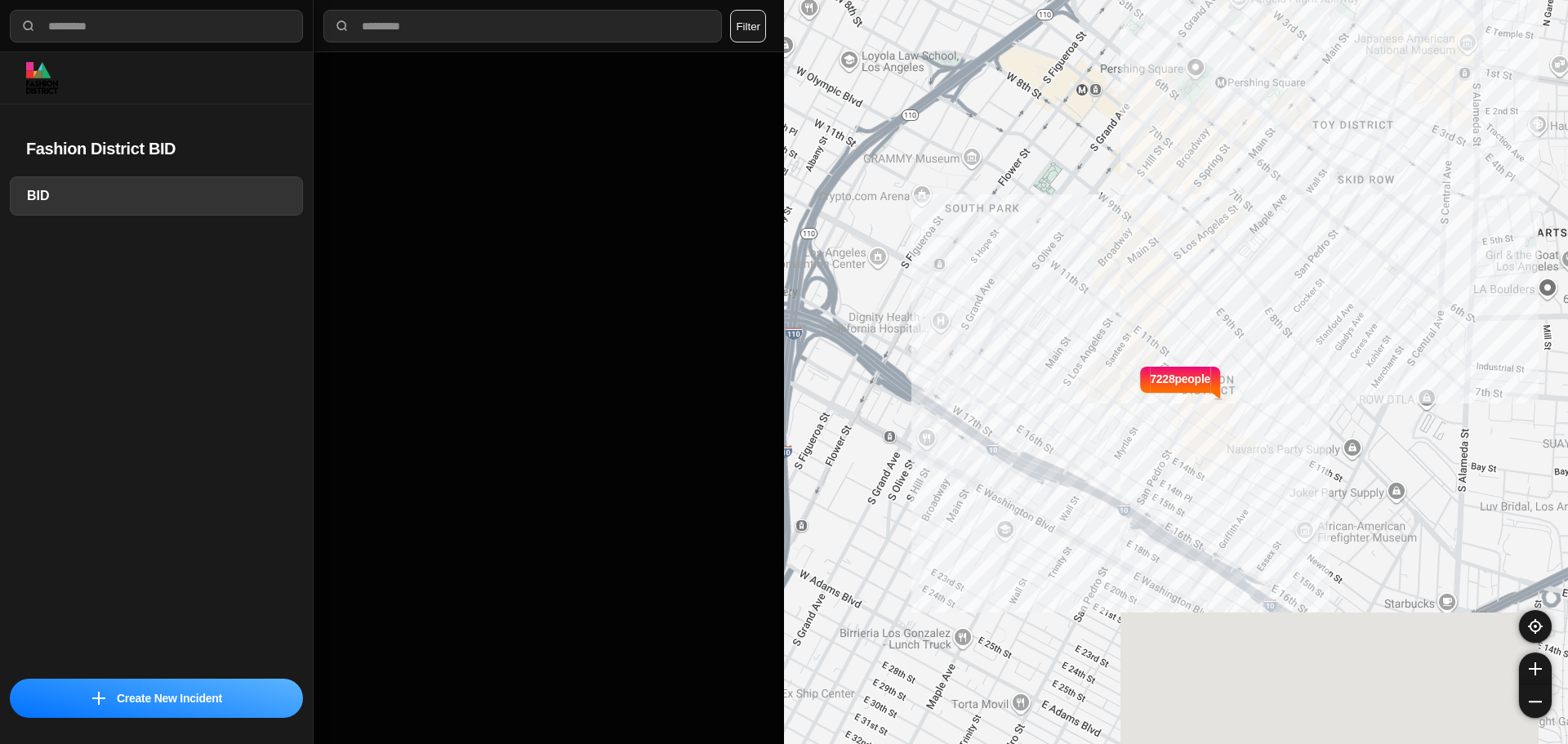
select select "*"
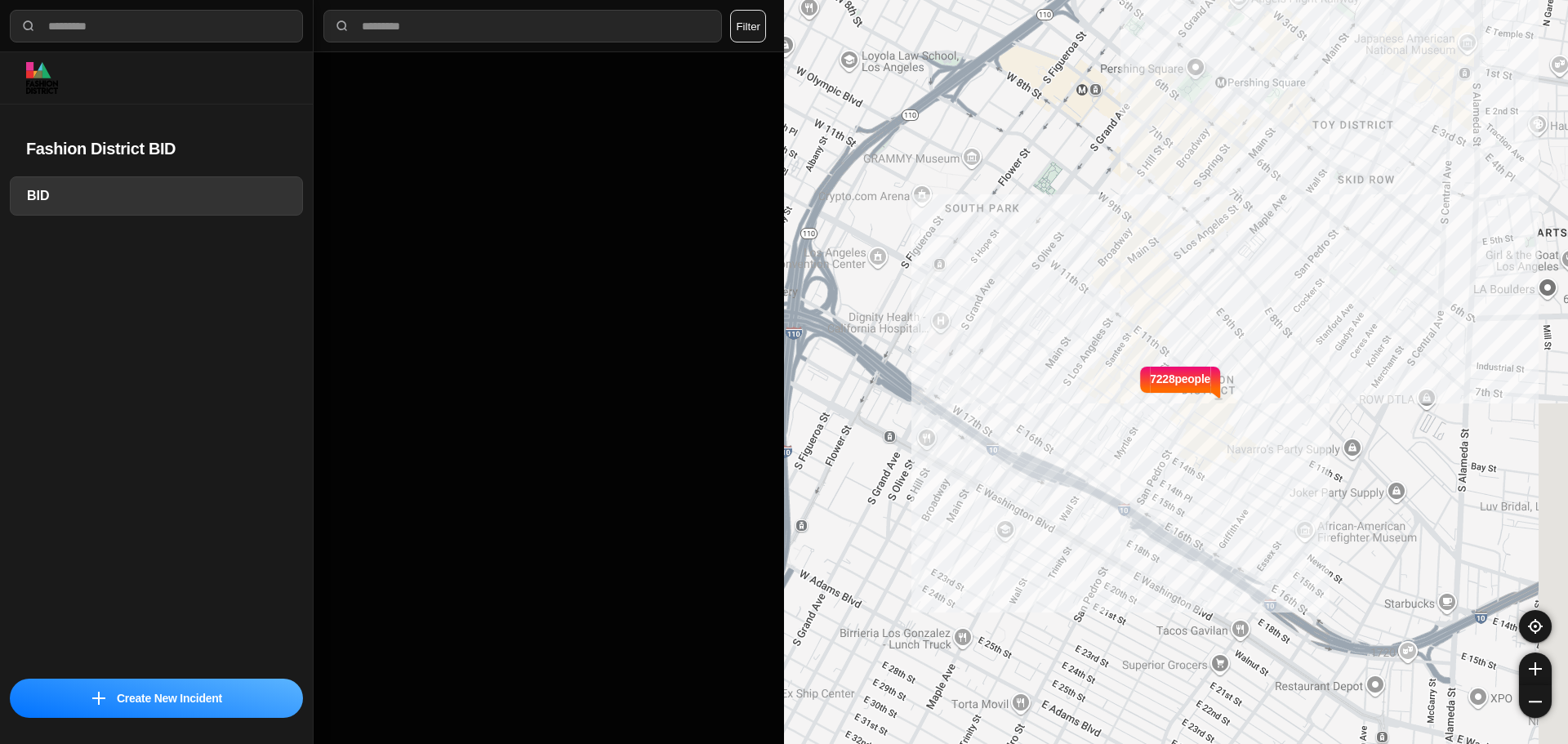
select select "*"
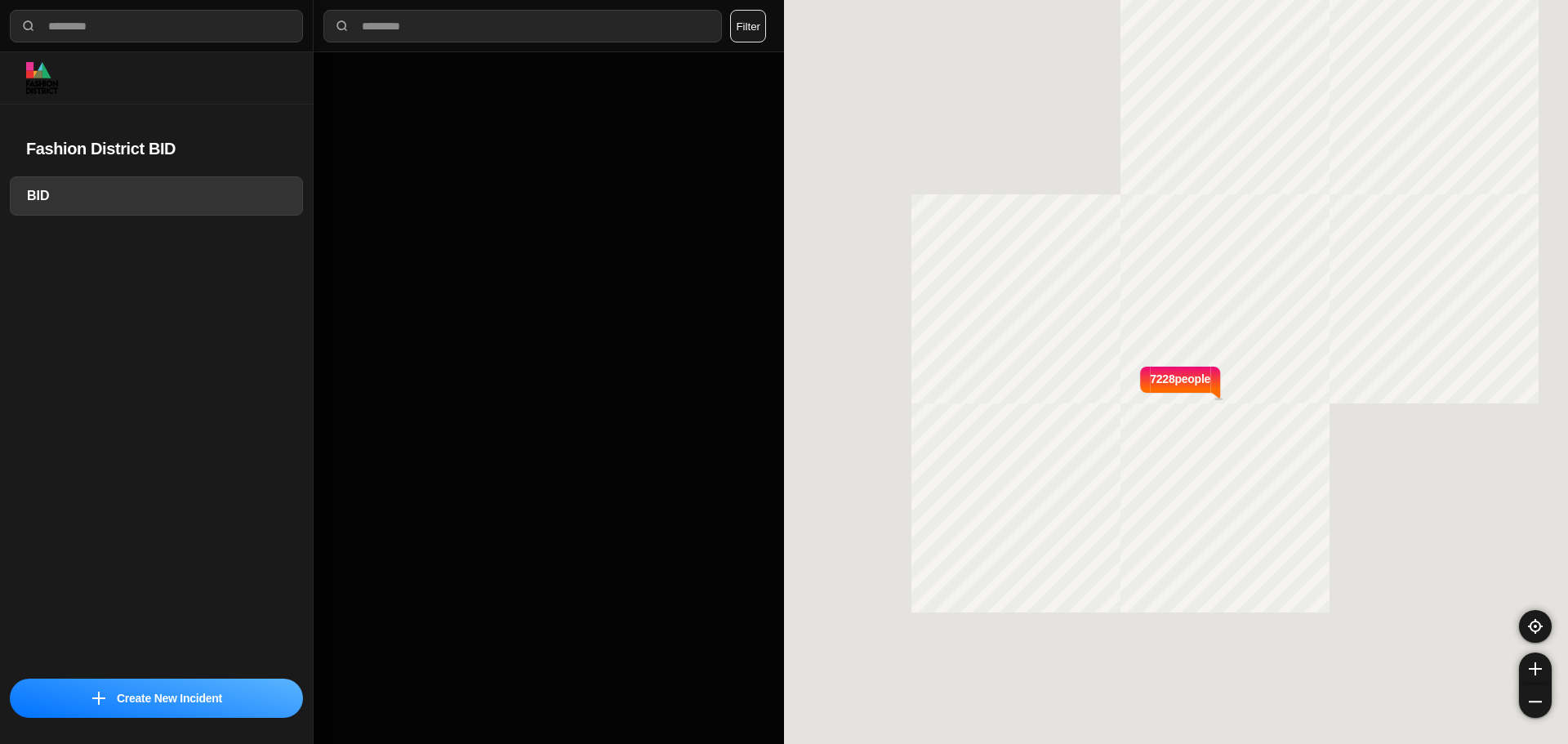
select select "*"
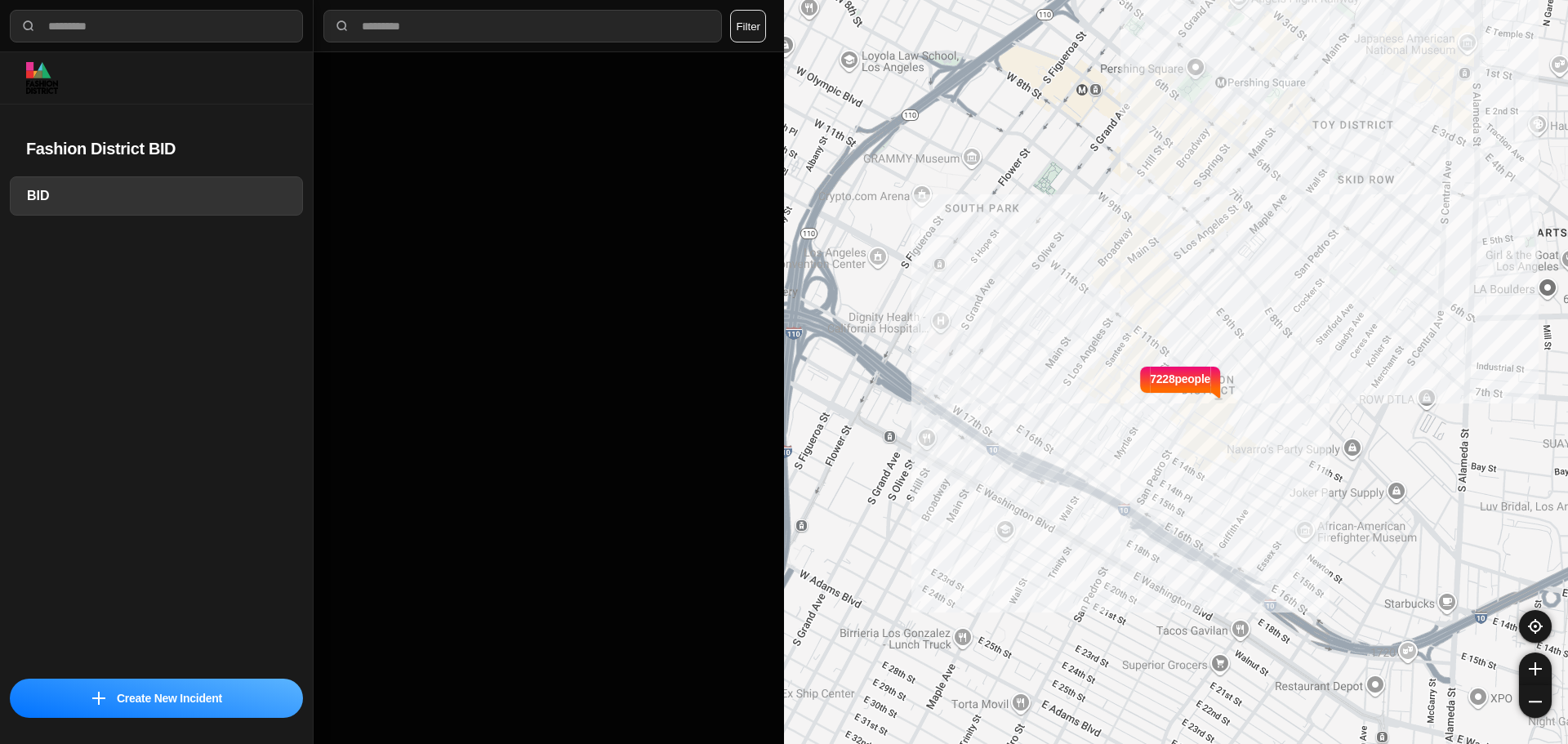
select select "*"
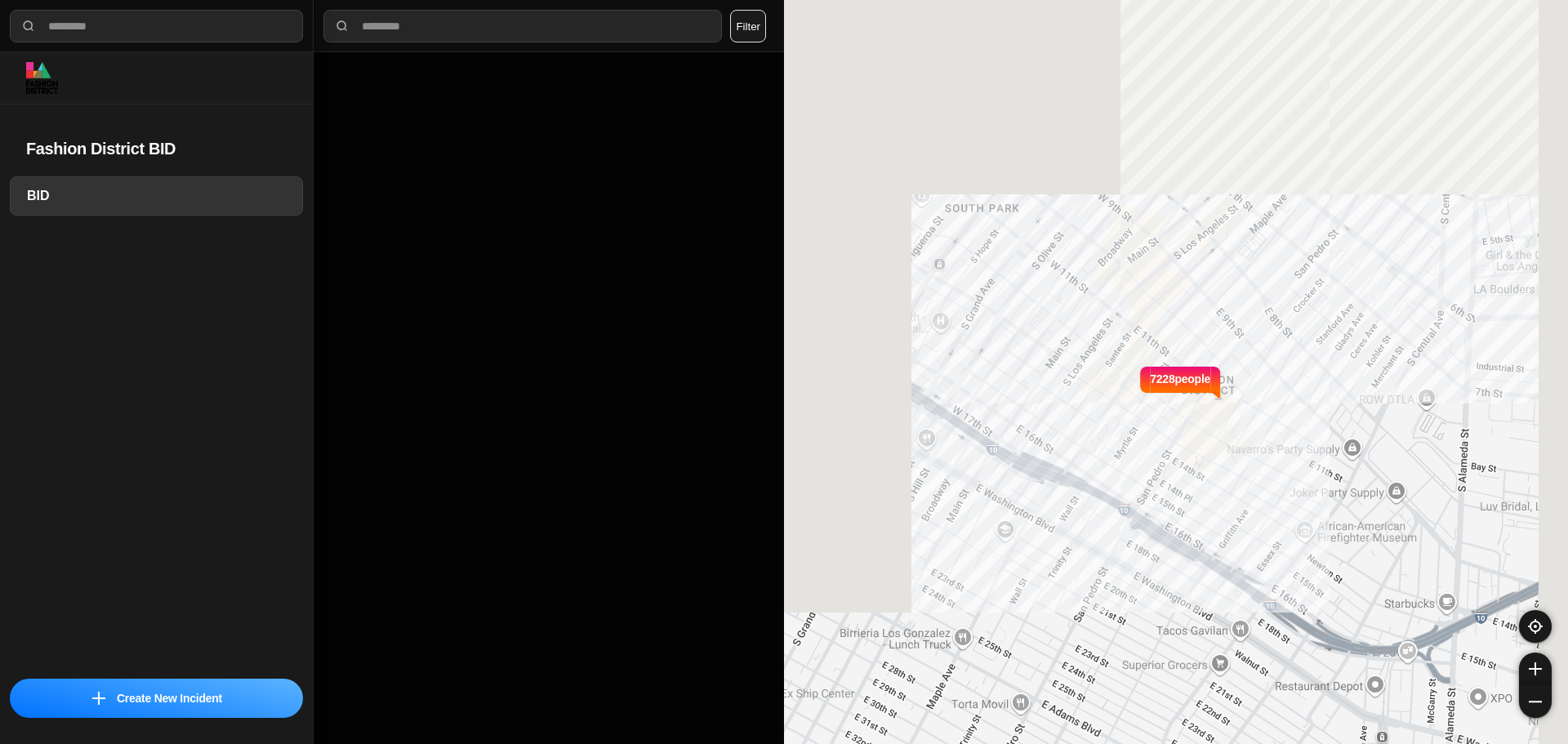
select select "*"
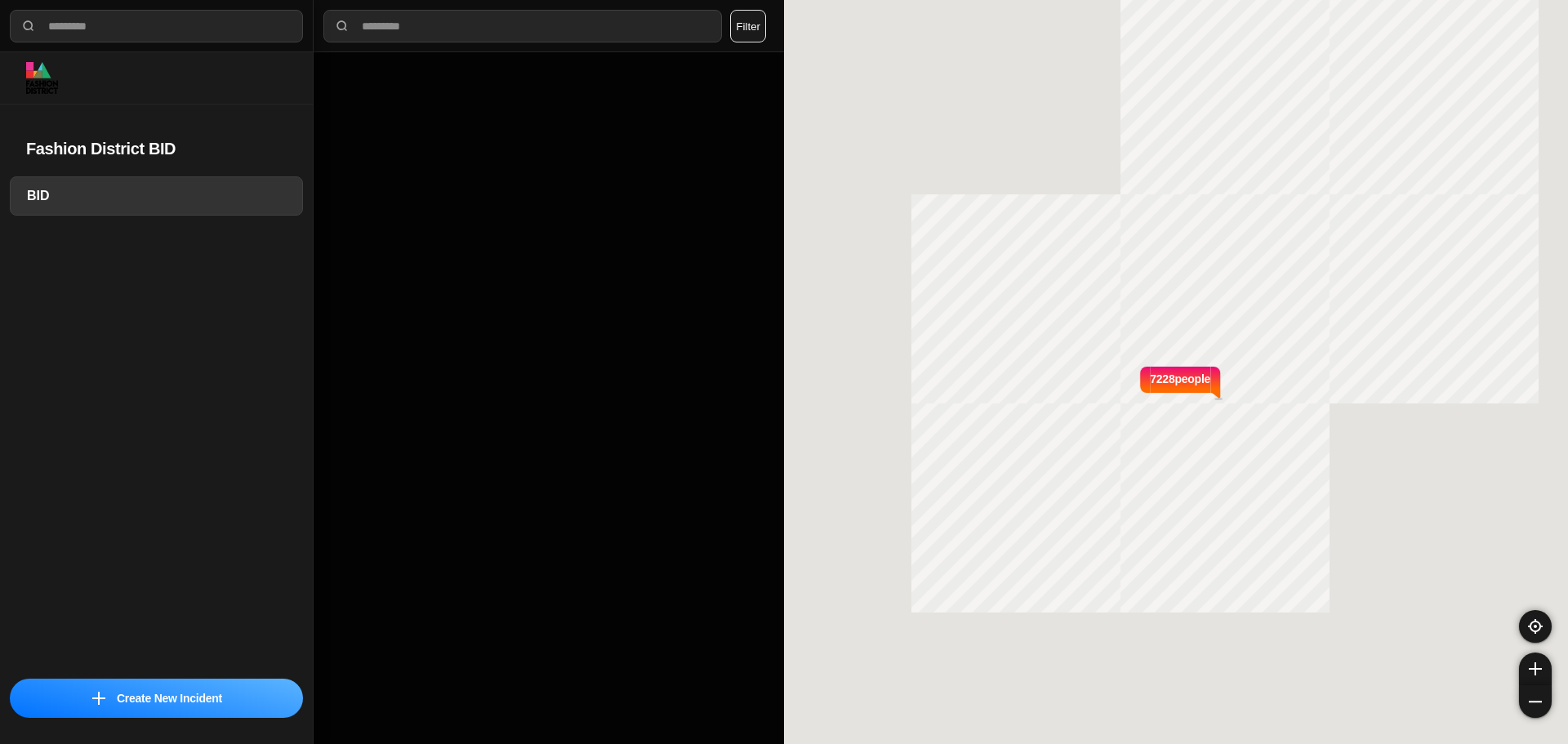
select select "*"
